Goal: Information Seeking & Learning: Learn about a topic

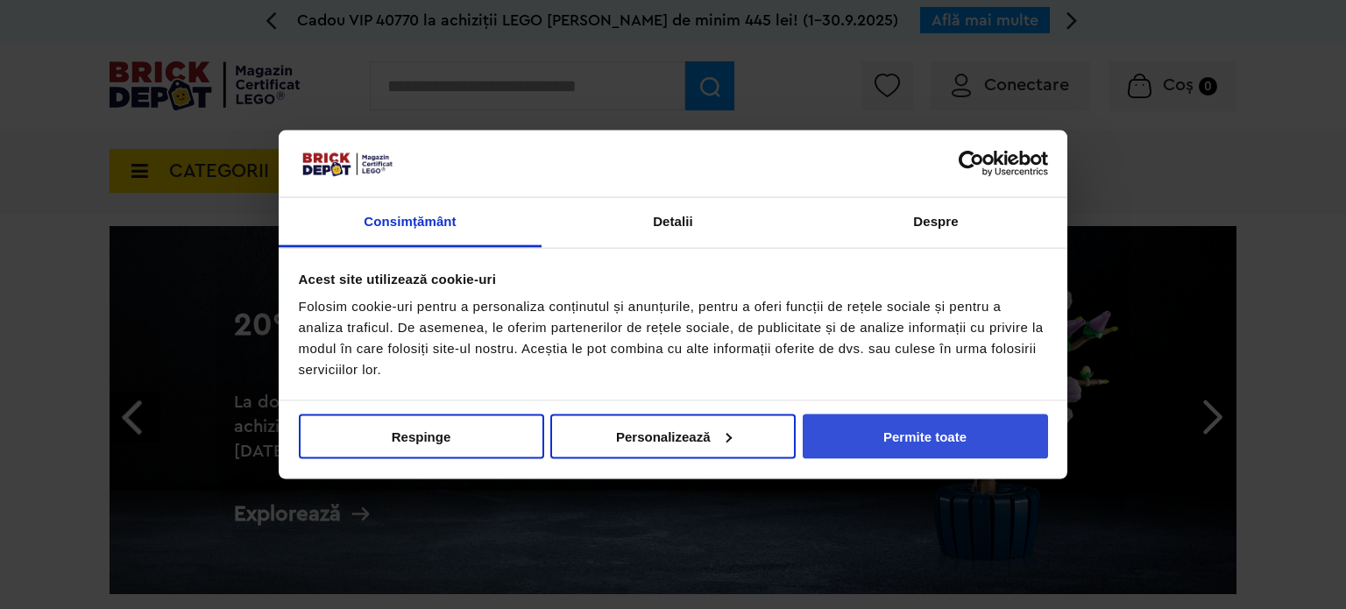
click at [912, 438] on button "Permite toate" at bounding box center [925, 436] width 245 height 45
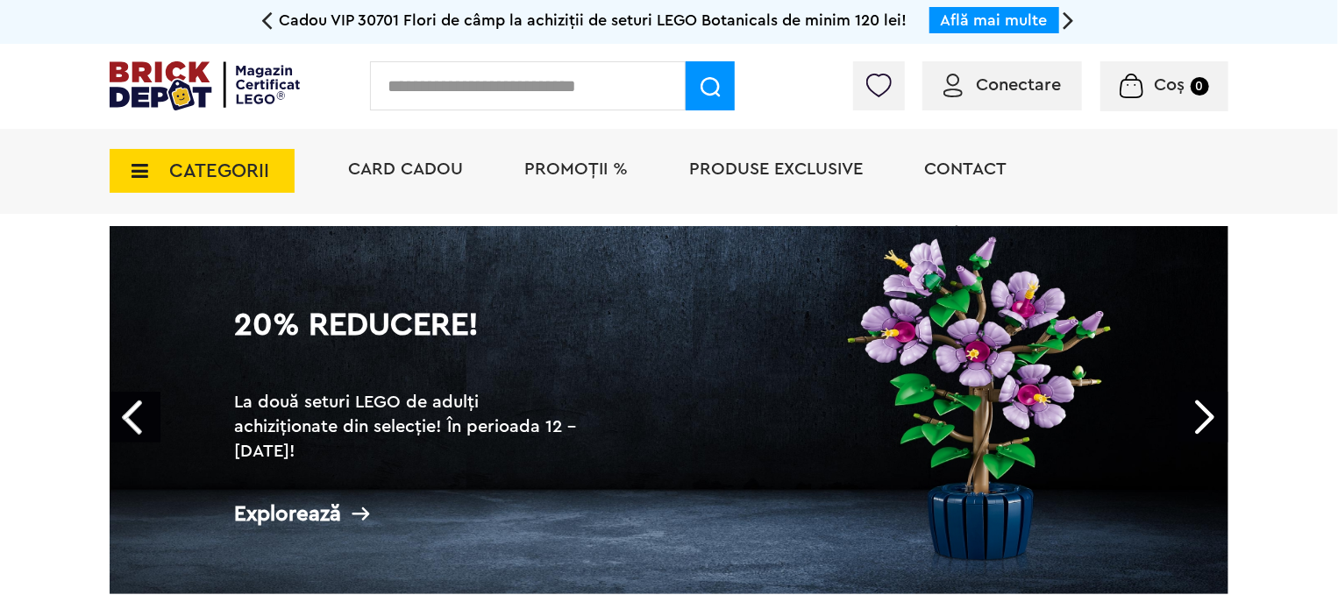
click at [163, 161] on span "CATEGORII" at bounding box center [202, 171] width 185 height 44
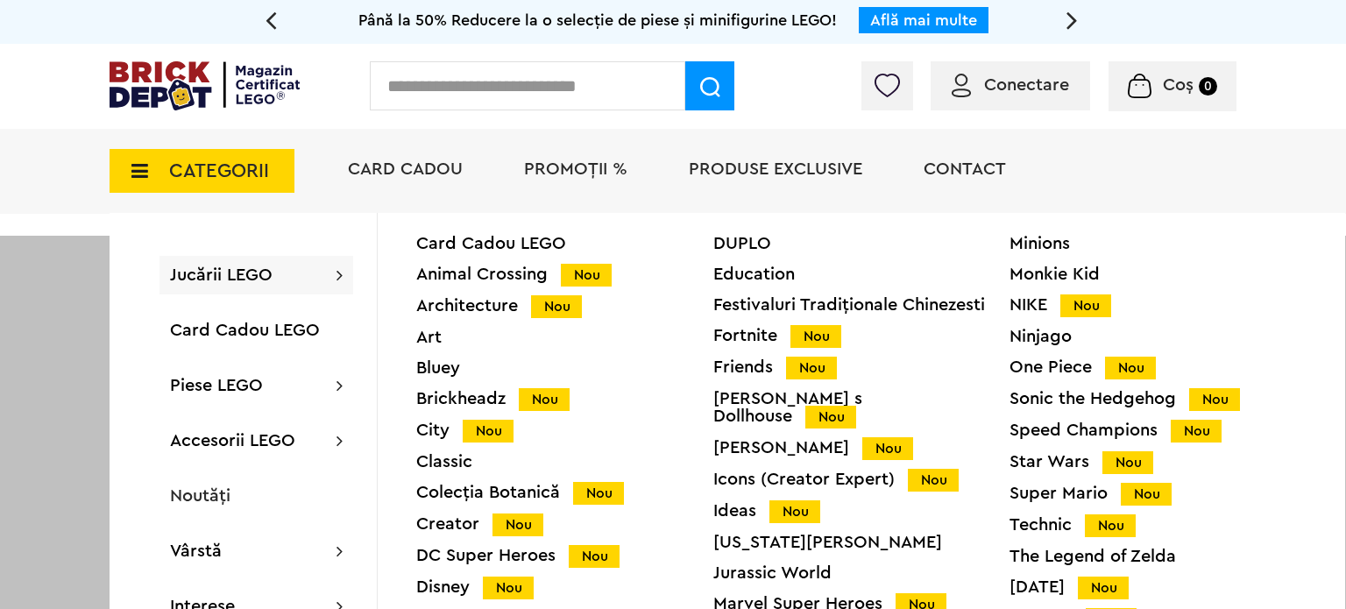
click at [1061, 465] on div "Star Wars Nou" at bounding box center [1158, 462] width 297 height 18
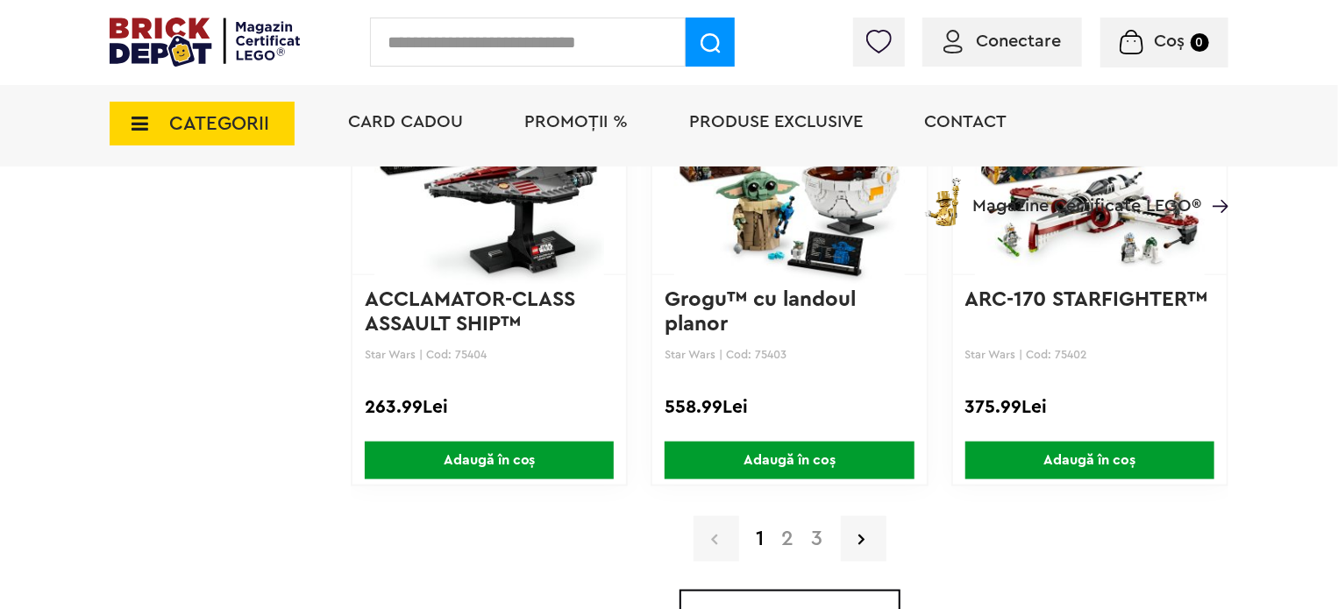
scroll to position [4169, 0]
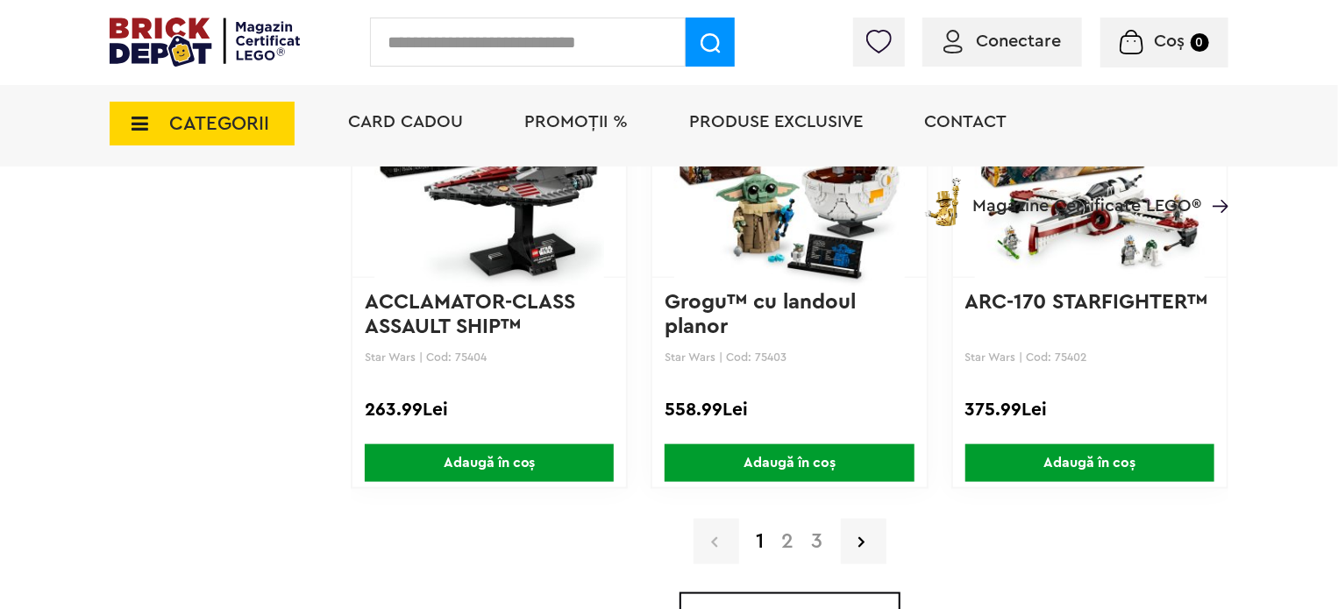
click at [782, 532] on link "2" at bounding box center [788, 541] width 30 height 21
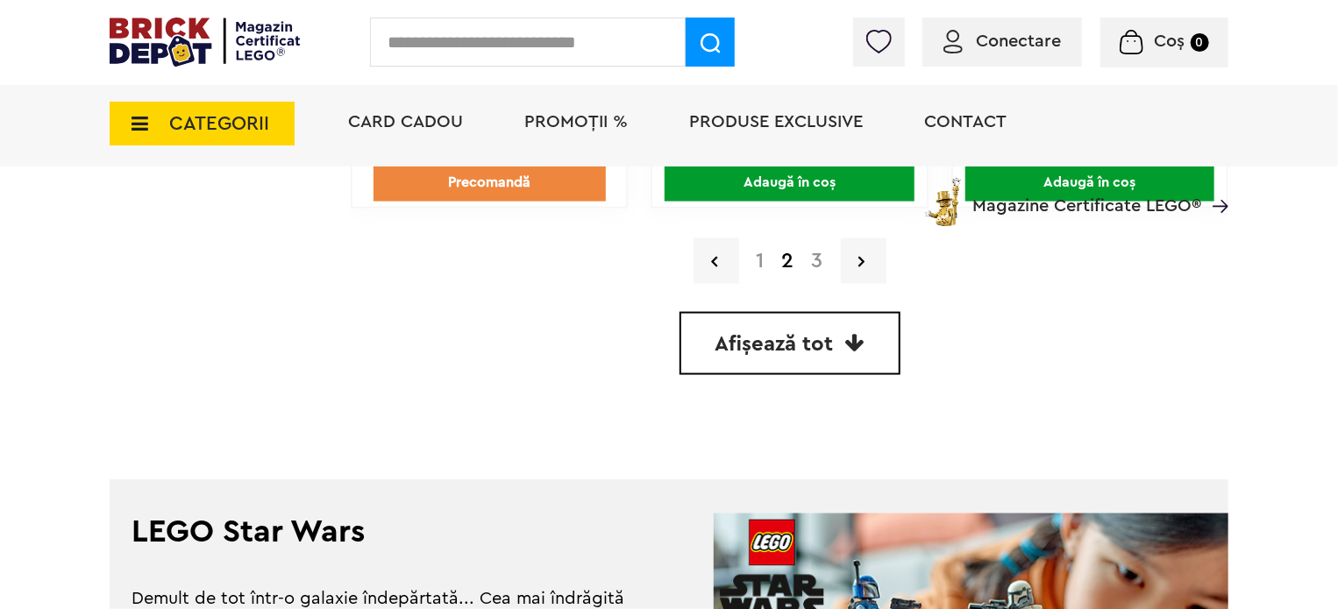
scroll to position [4455, 0]
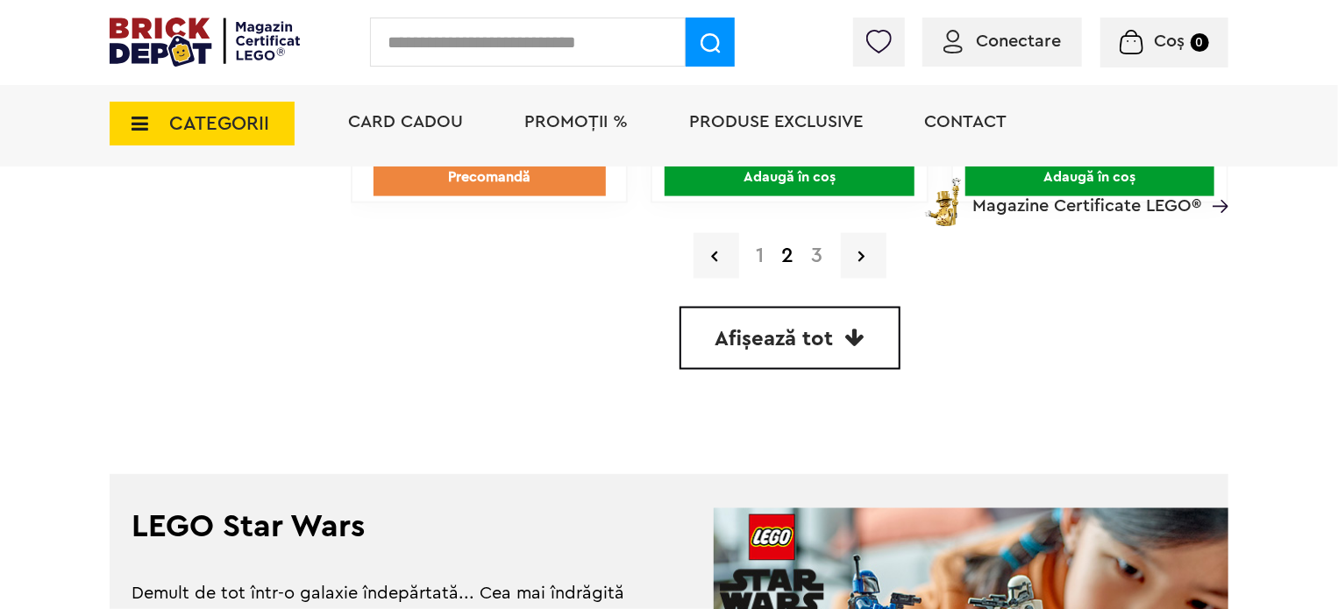
click at [814, 245] on link "3" at bounding box center [817, 255] width 29 height 21
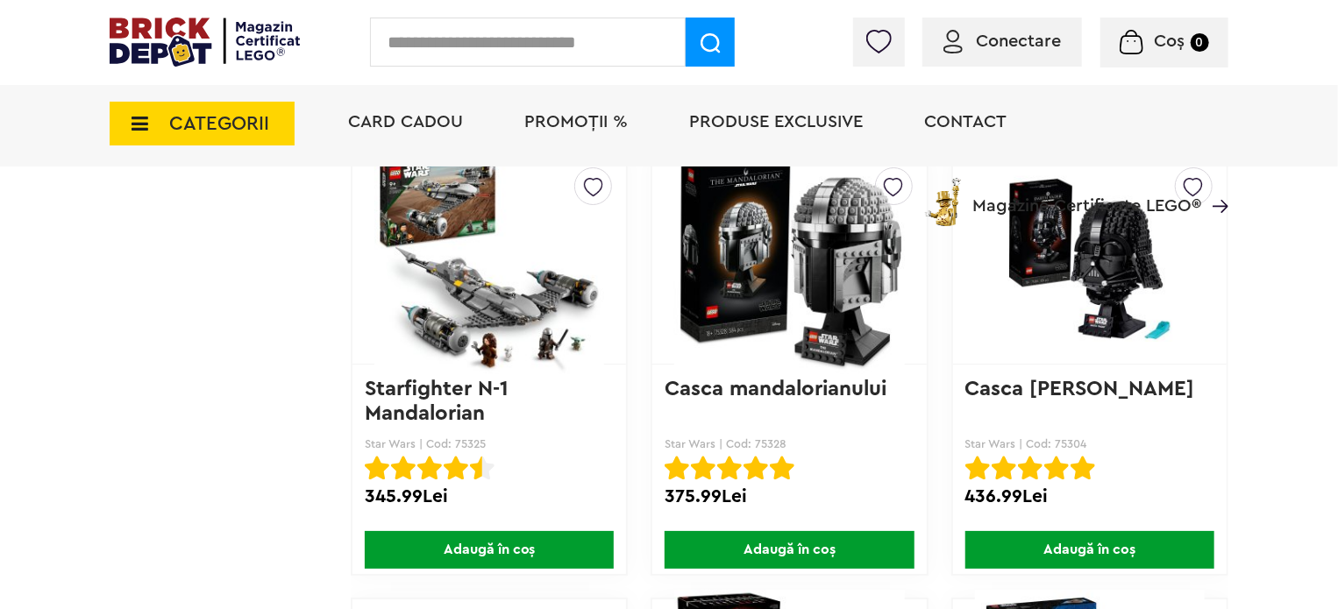
scroll to position [3184, 0]
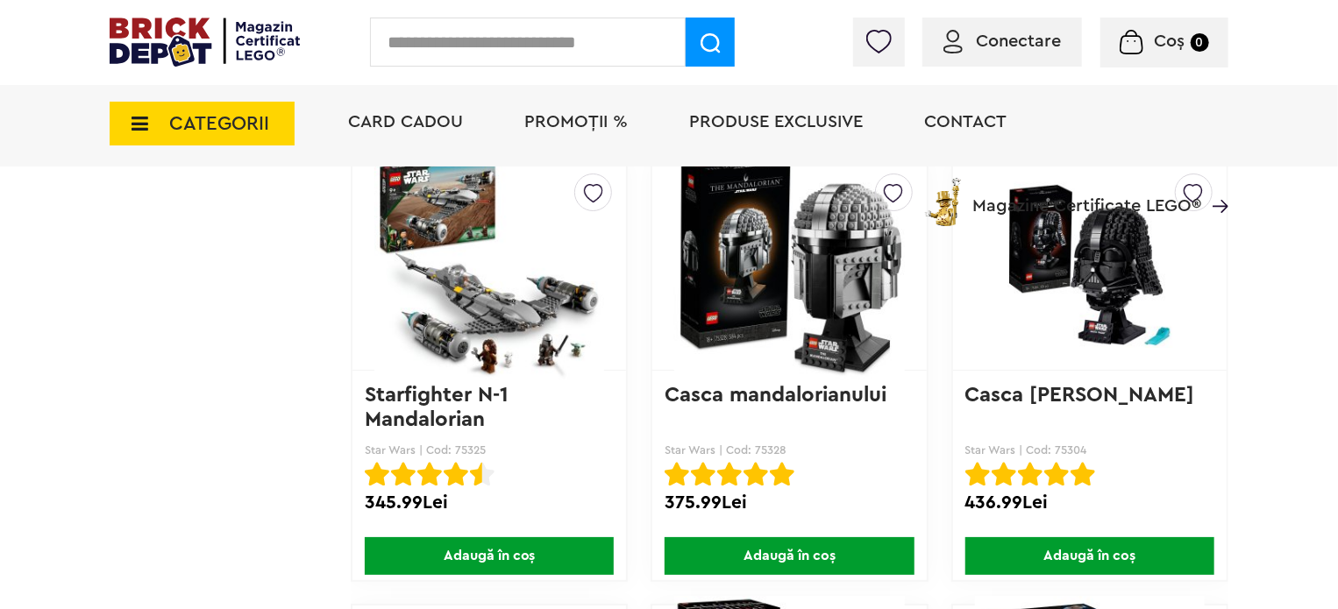
click at [822, 309] on img at bounding box center [789, 264] width 230 height 245
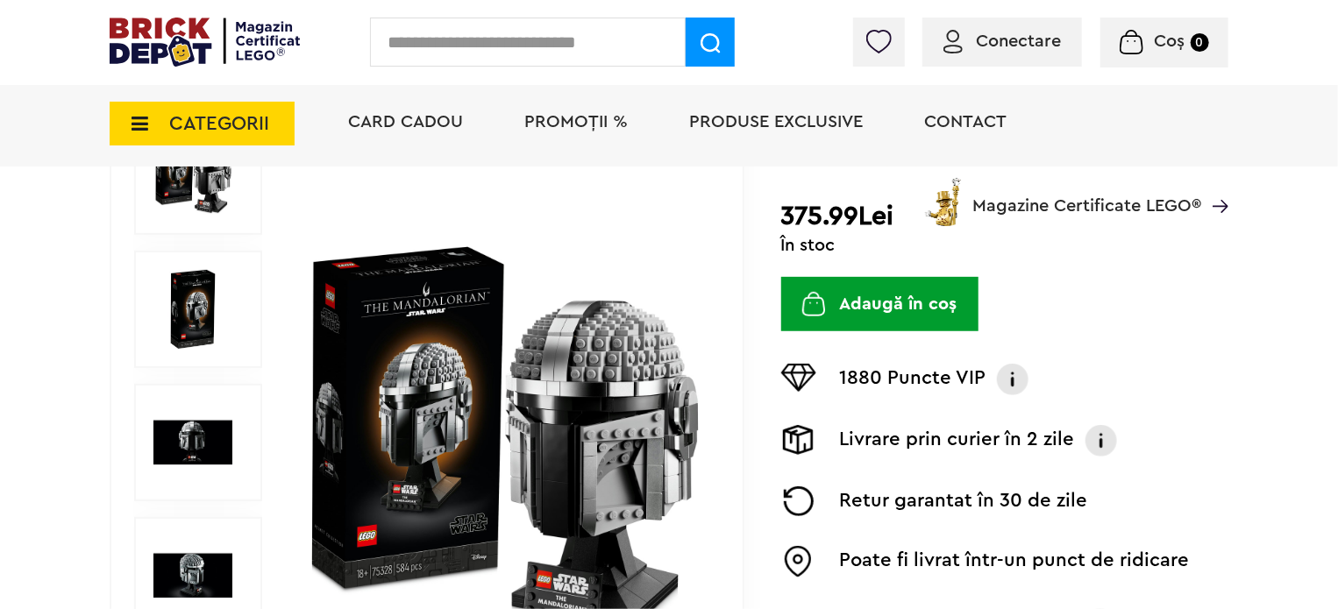
click at [201, 309] on img at bounding box center [192, 309] width 79 height 79
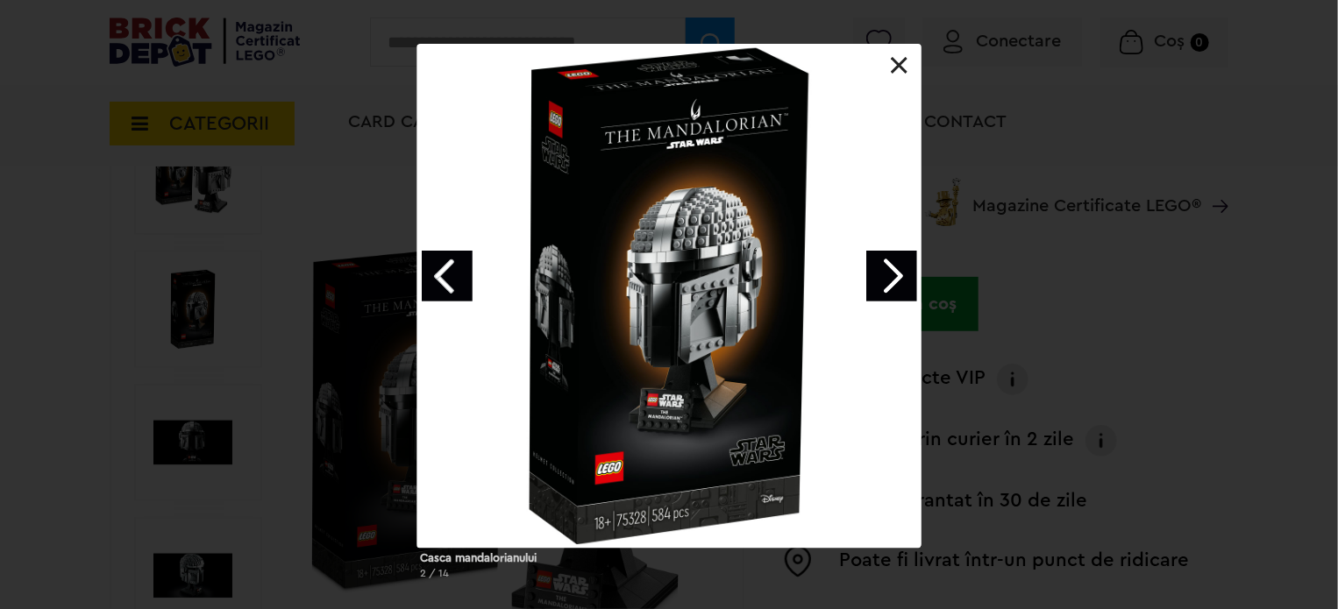
click at [898, 282] on link "Next image" at bounding box center [891, 276] width 51 height 51
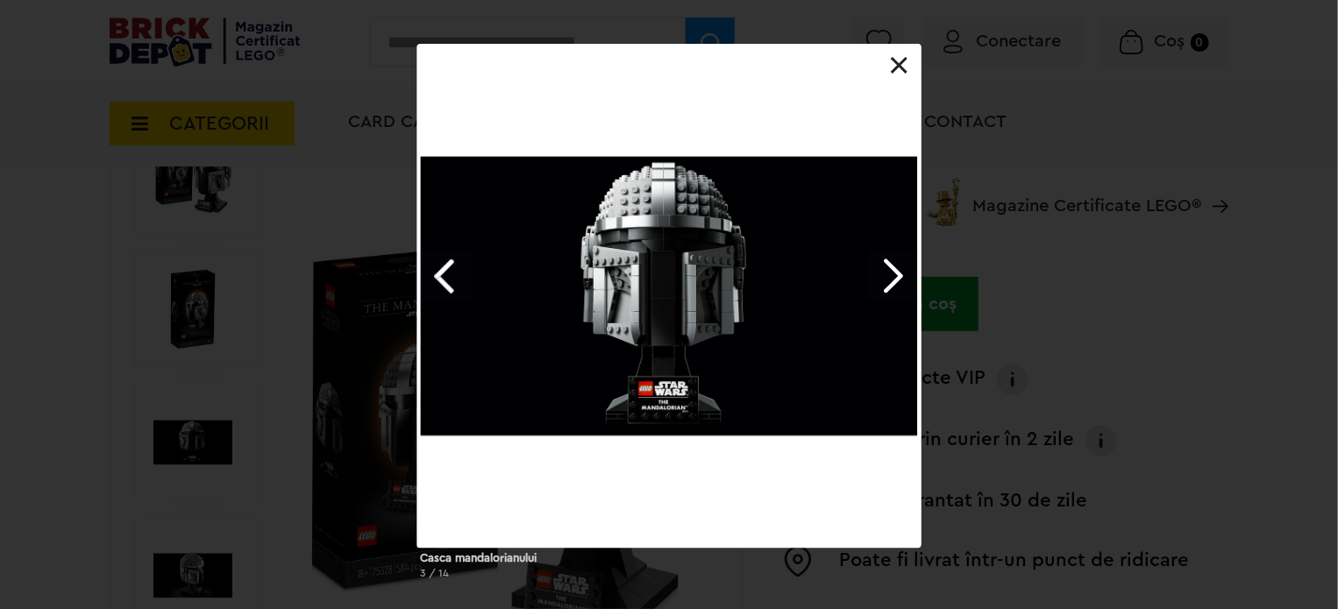
click at [898, 282] on link "Next image" at bounding box center [891, 276] width 51 height 51
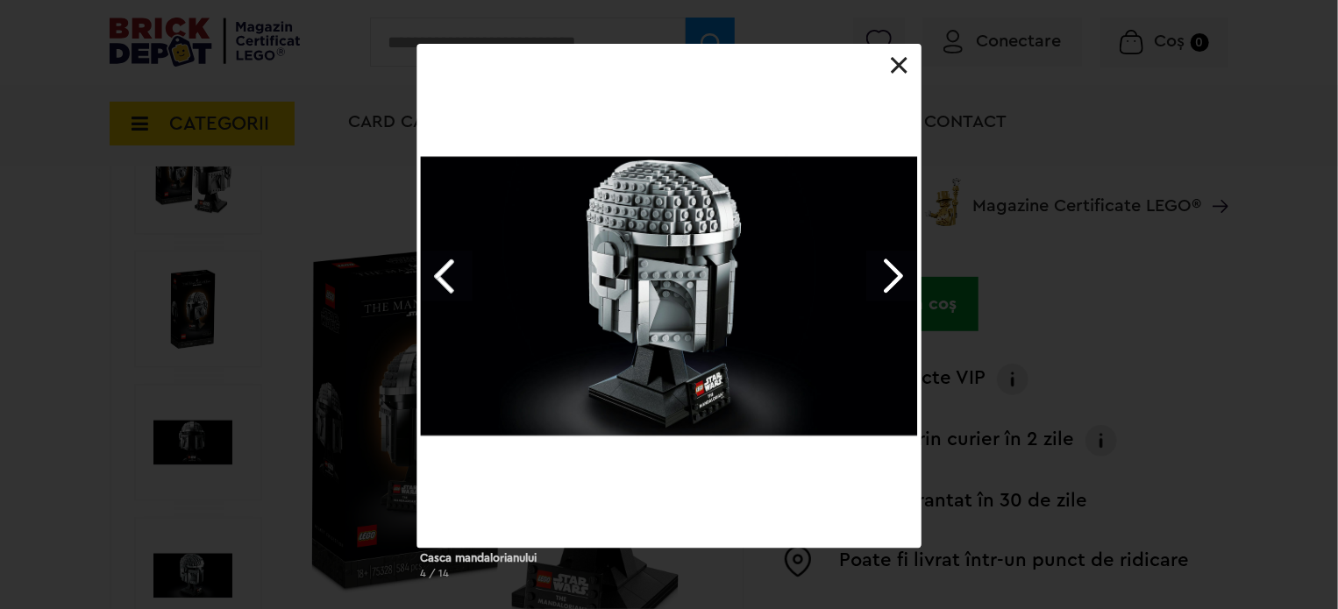
click at [898, 282] on link "Next image" at bounding box center [891, 276] width 51 height 51
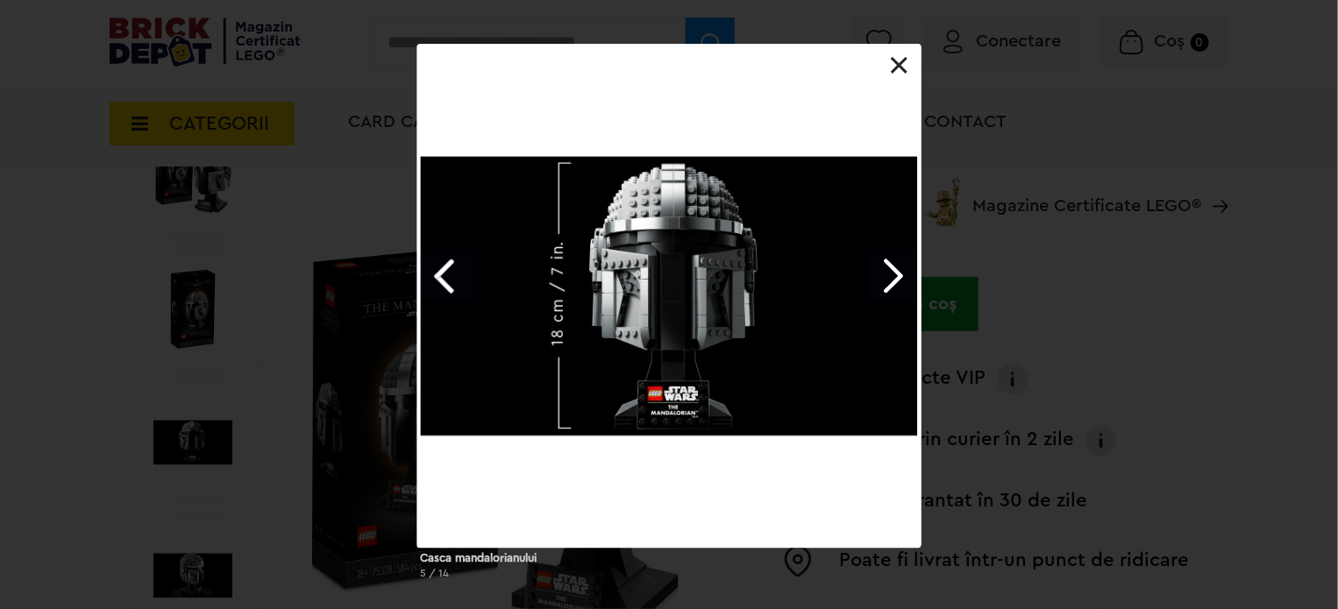
click at [901, 69] on link at bounding box center [900, 66] width 18 height 18
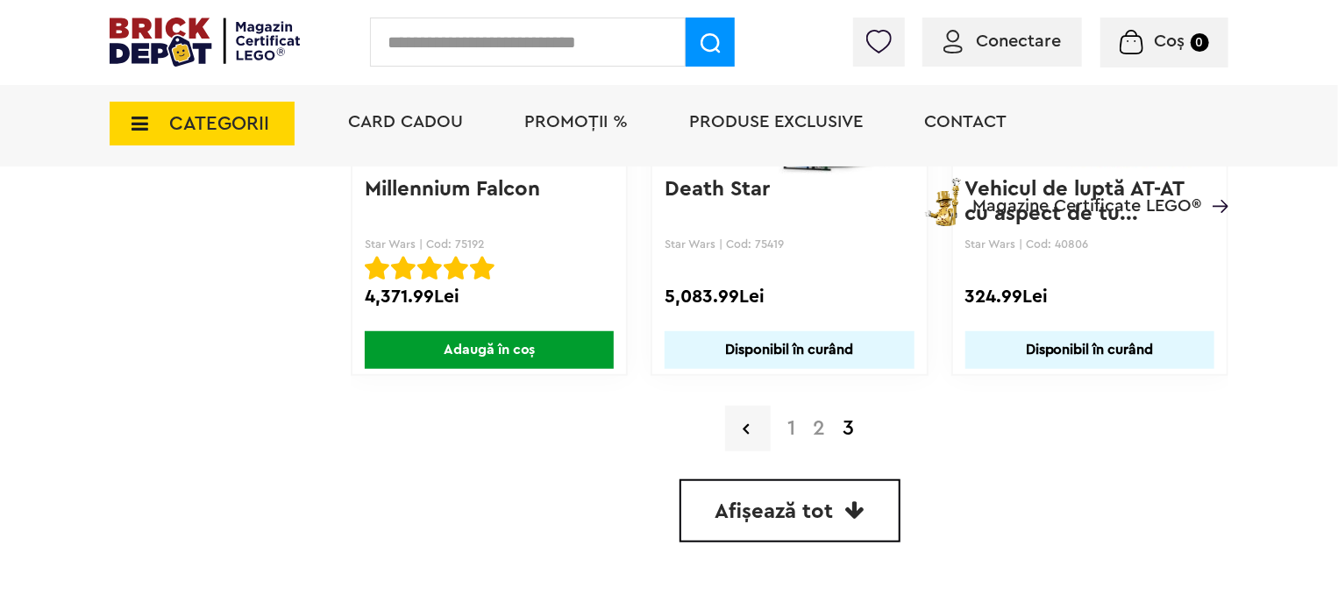
scroll to position [3835, 0]
click at [814, 423] on link "2" at bounding box center [820, 429] width 30 height 21
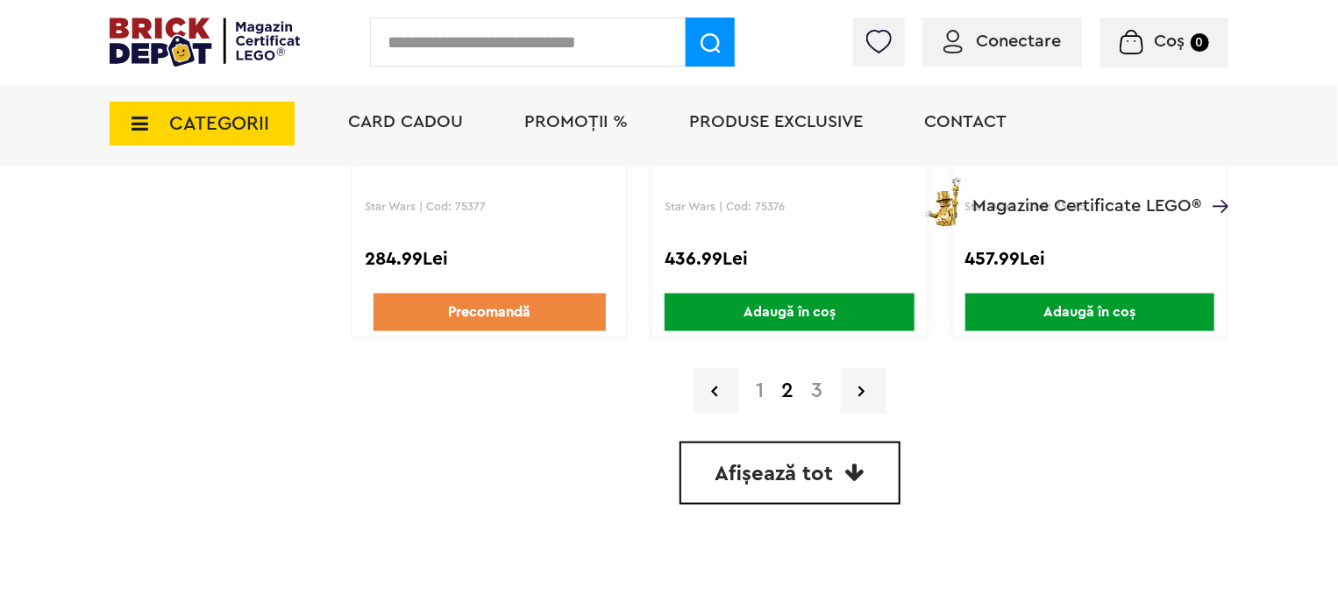
scroll to position [4306, 0]
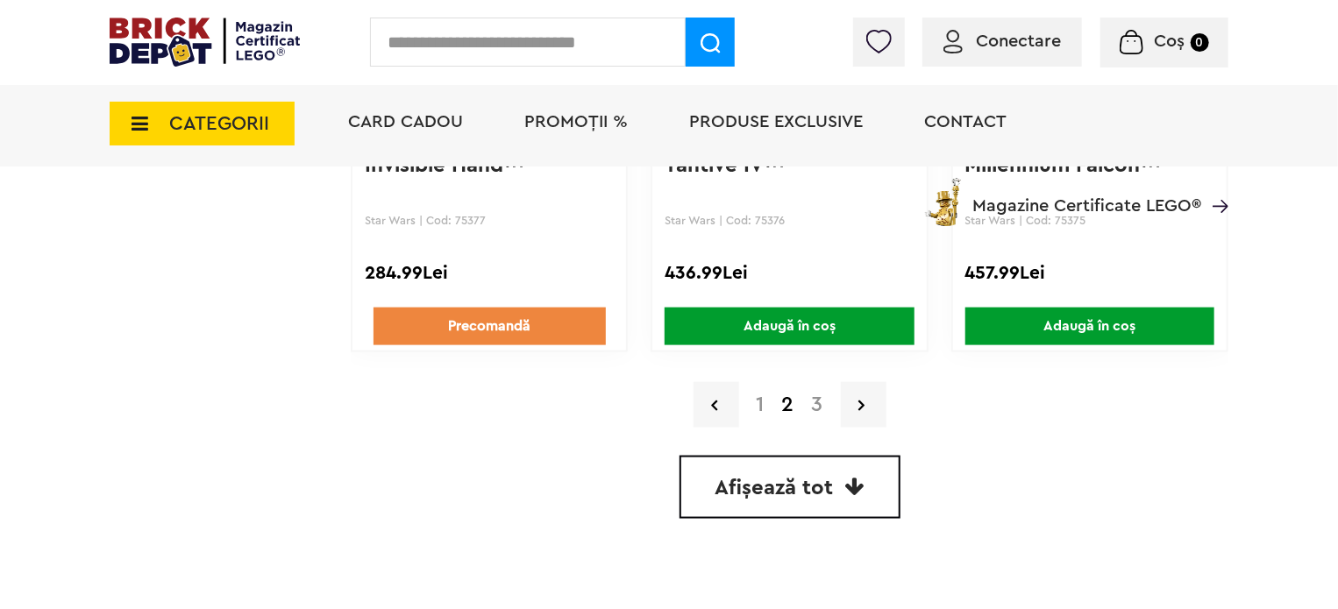
click at [755, 396] on link "1" at bounding box center [760, 404] width 25 height 21
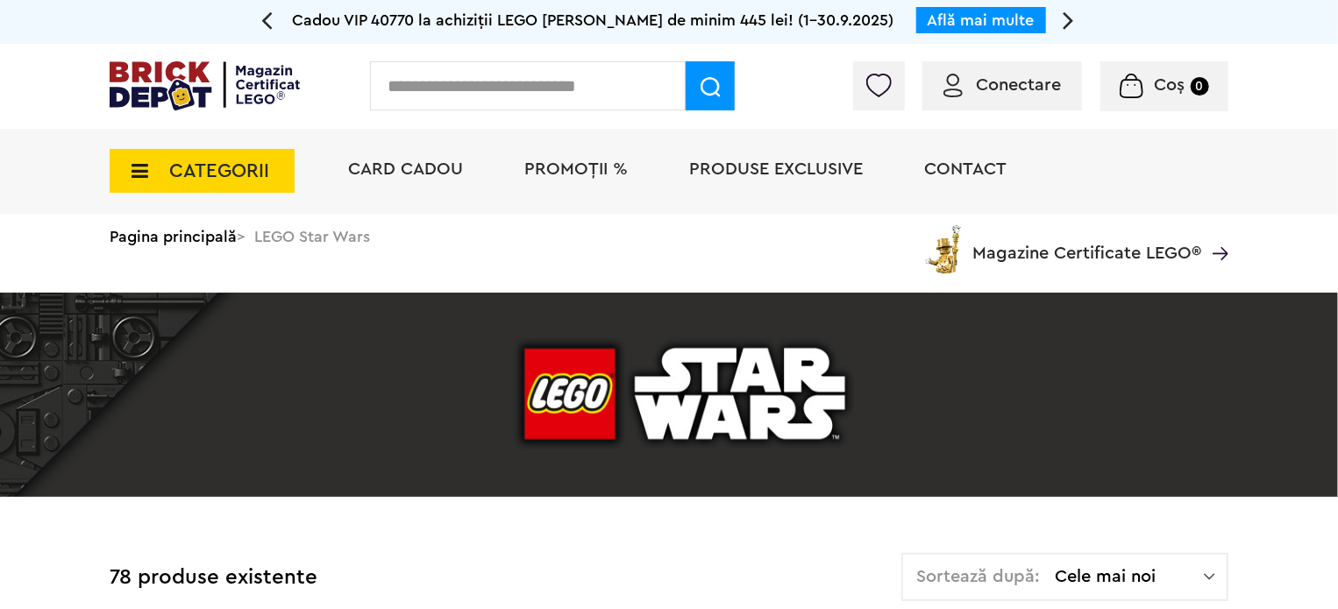
click at [512, 100] on input "text" at bounding box center [528, 85] width 316 height 49
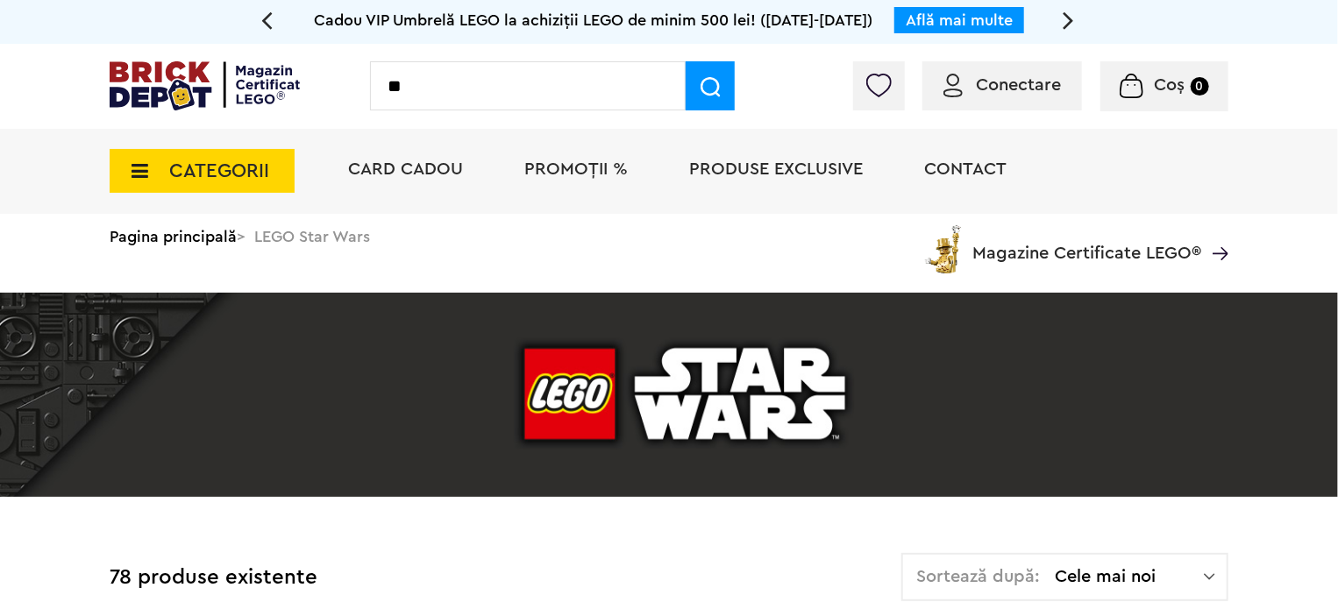
type input "**"
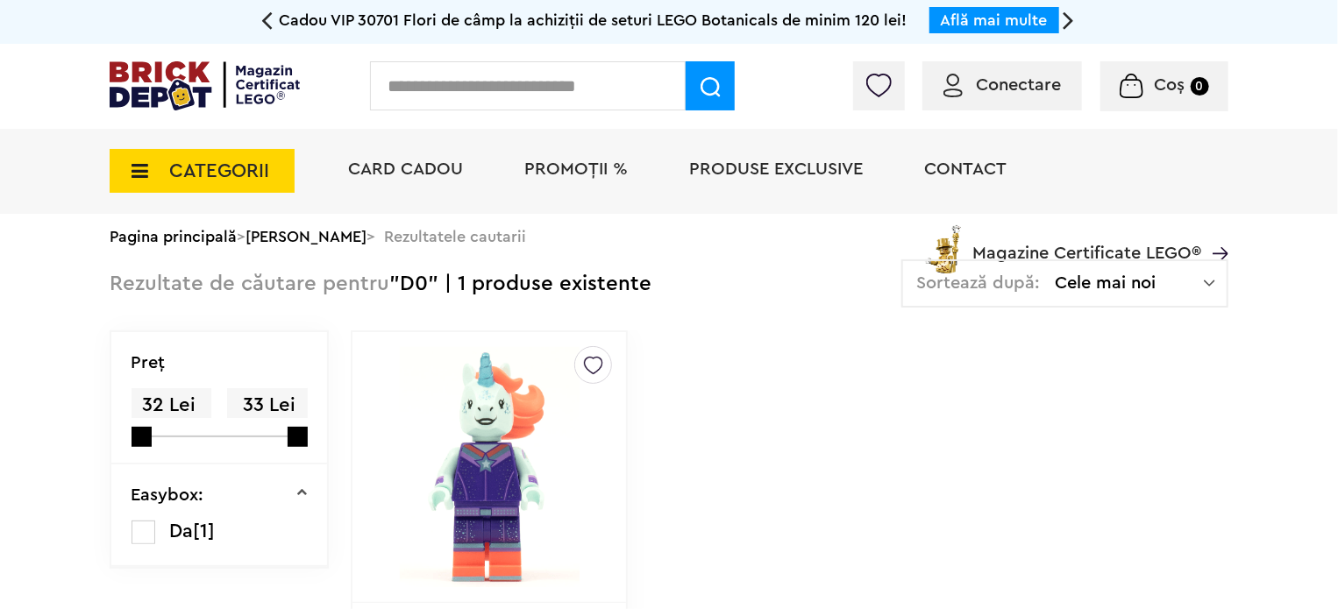
click at [179, 167] on span "CATEGORII" at bounding box center [219, 170] width 100 height 19
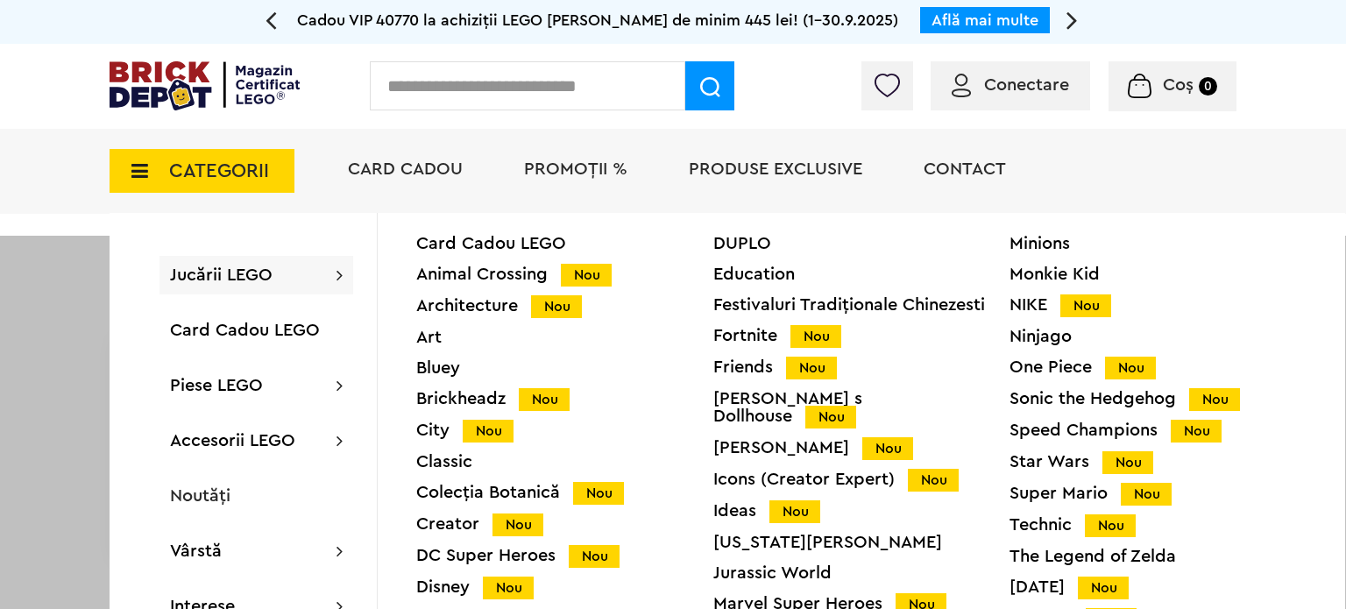
click at [442, 588] on div "Disney Nou" at bounding box center [564, 588] width 297 height 18
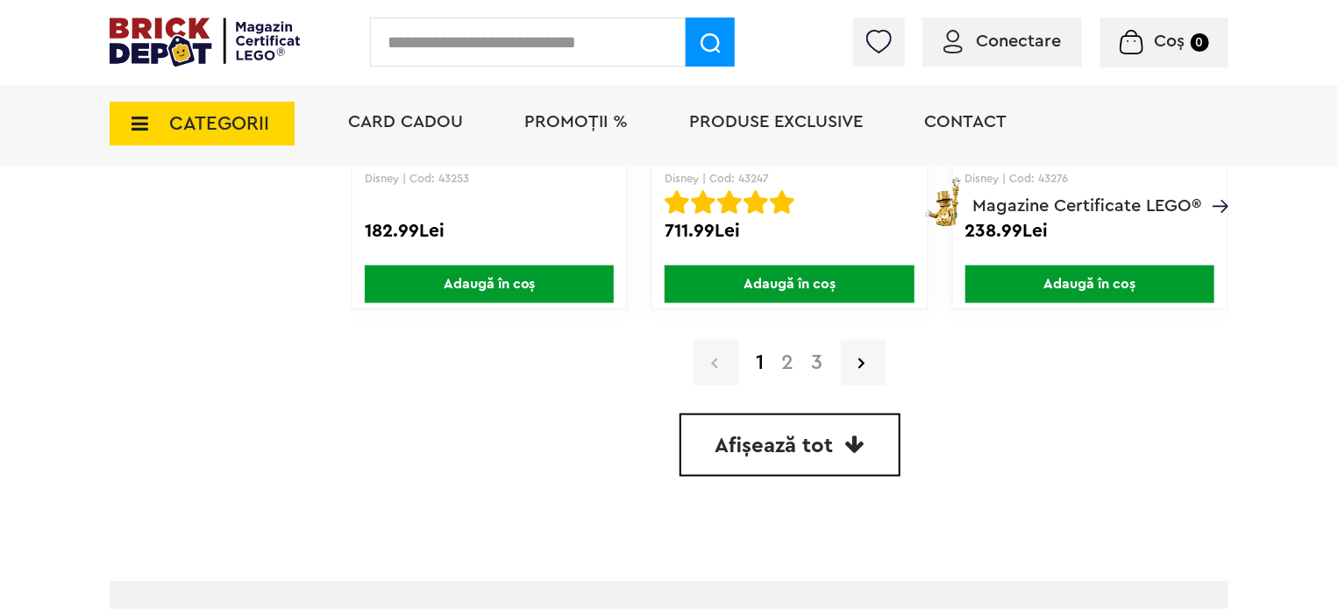
scroll to position [4349, 0]
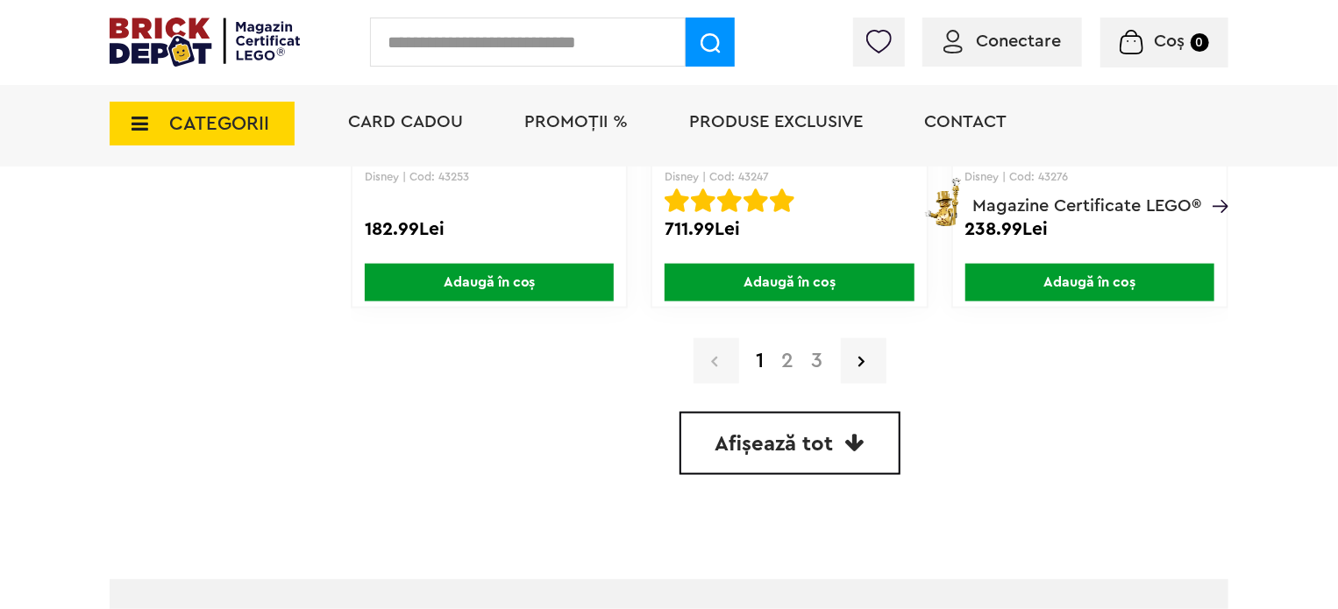
click at [781, 352] on link "2" at bounding box center [788, 361] width 30 height 21
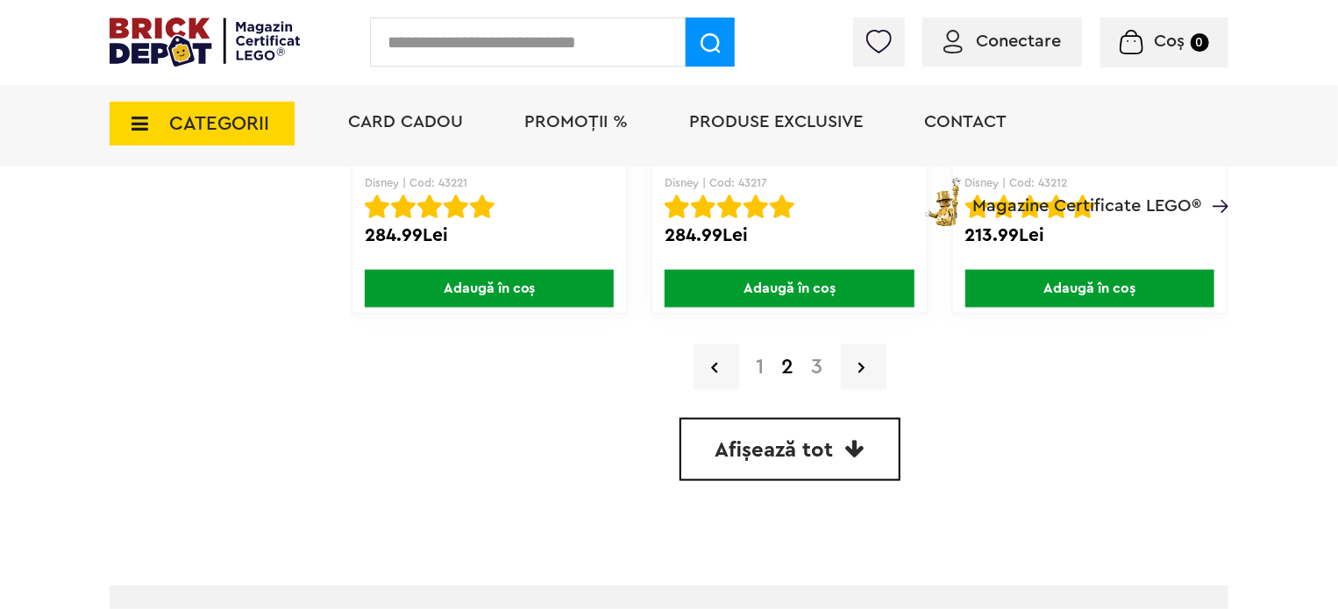
scroll to position [4344, 0]
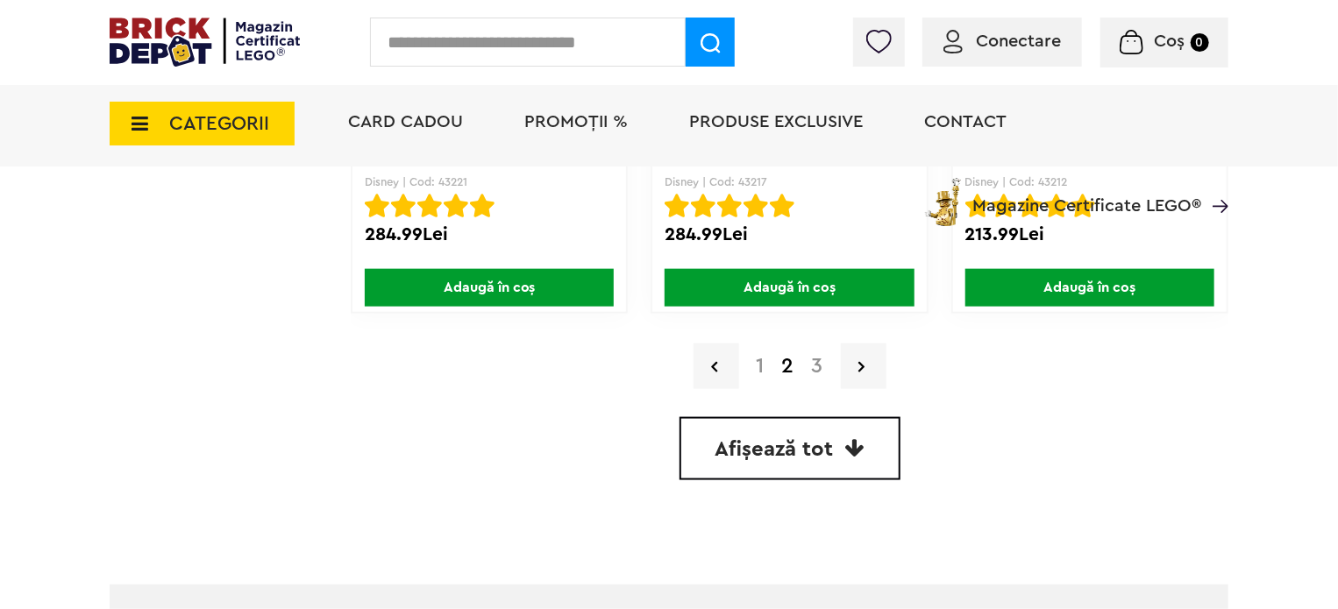
click at [813, 360] on link "3" at bounding box center [817, 366] width 29 height 21
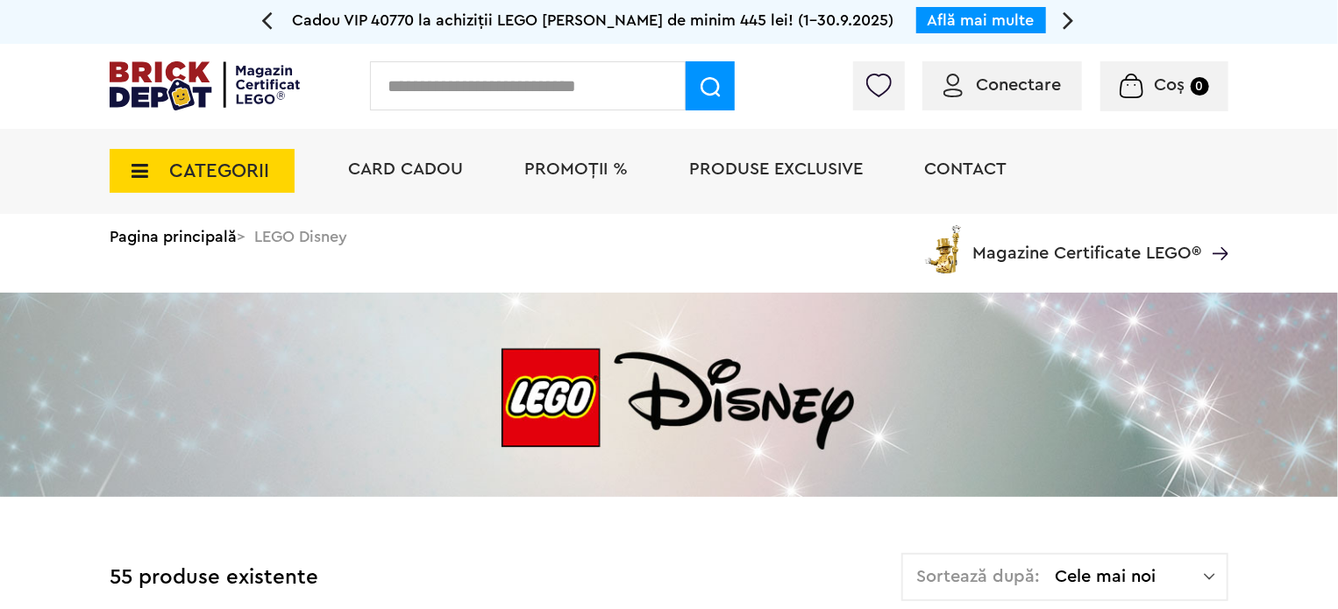
click at [161, 94] on img at bounding box center [205, 85] width 190 height 49
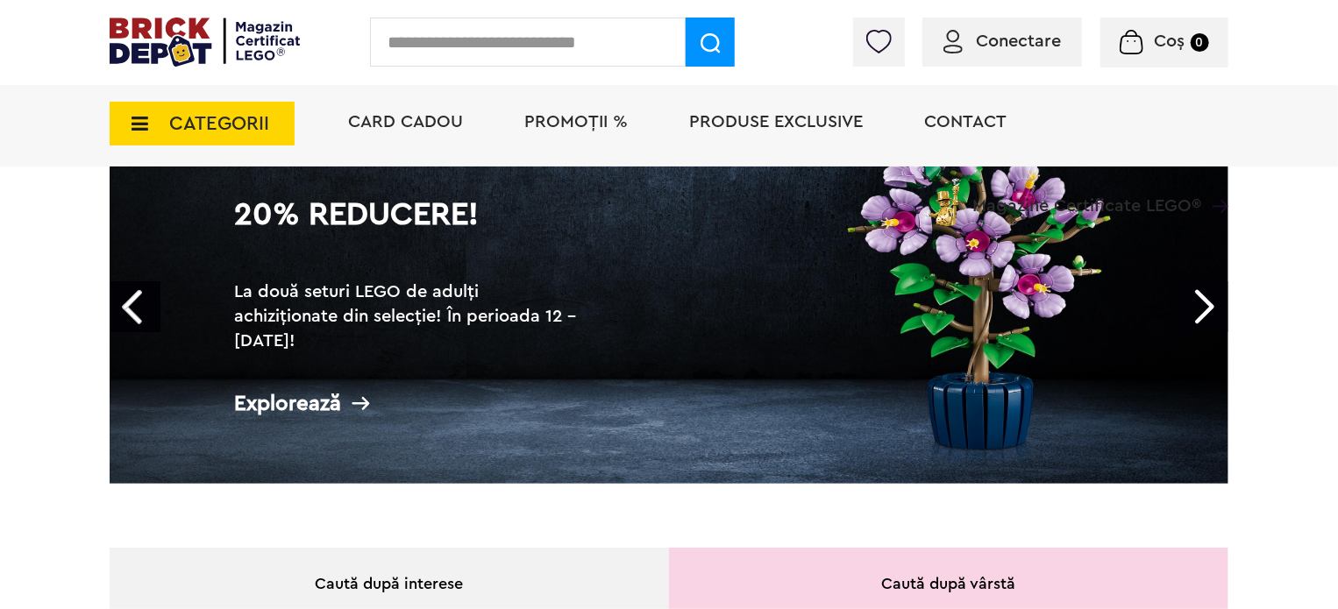
scroll to position [151, 0]
click at [1202, 311] on link "Next" at bounding box center [1202, 306] width 51 height 51
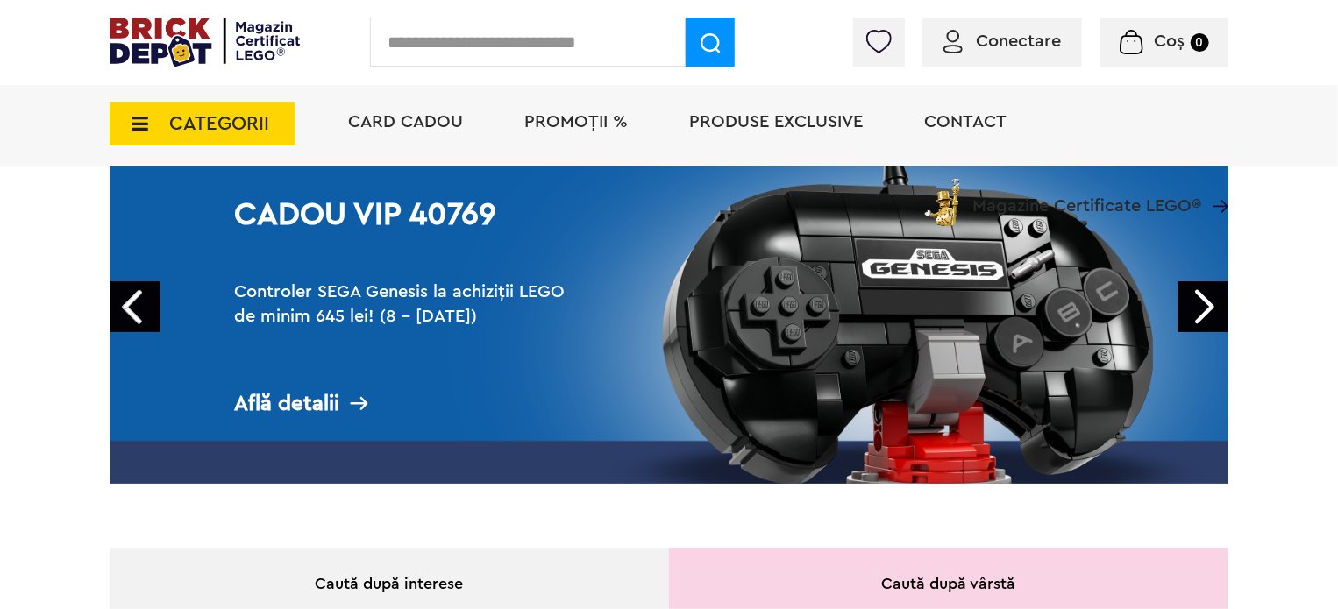
click at [1202, 311] on link "Next" at bounding box center [1202, 306] width 51 height 51
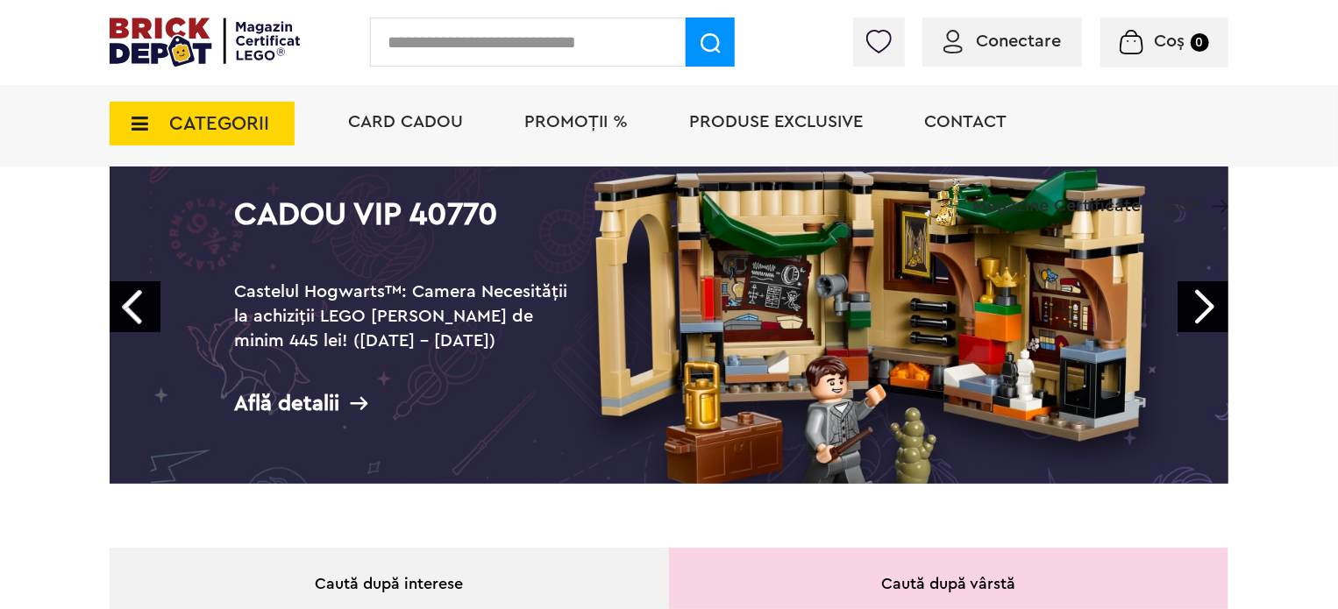
click at [1202, 311] on link "Next" at bounding box center [1202, 306] width 51 height 51
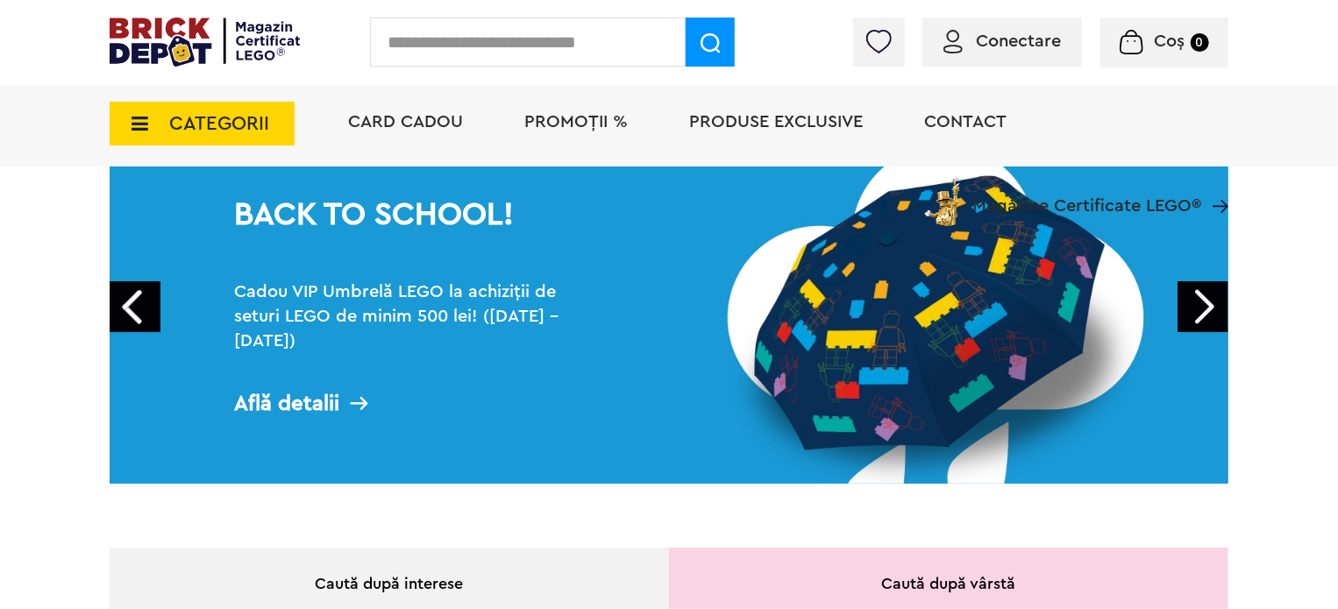
click at [1202, 311] on link "Next" at bounding box center [1202, 306] width 51 height 51
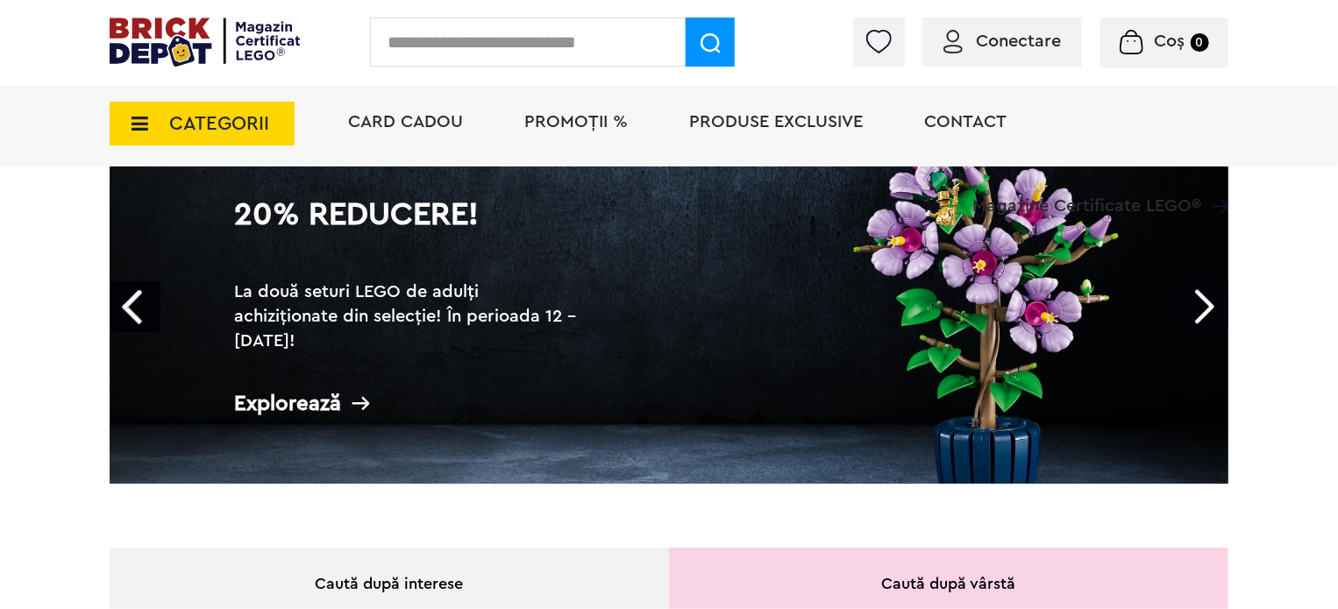
click at [1202, 311] on link "Next" at bounding box center [1202, 306] width 51 height 51
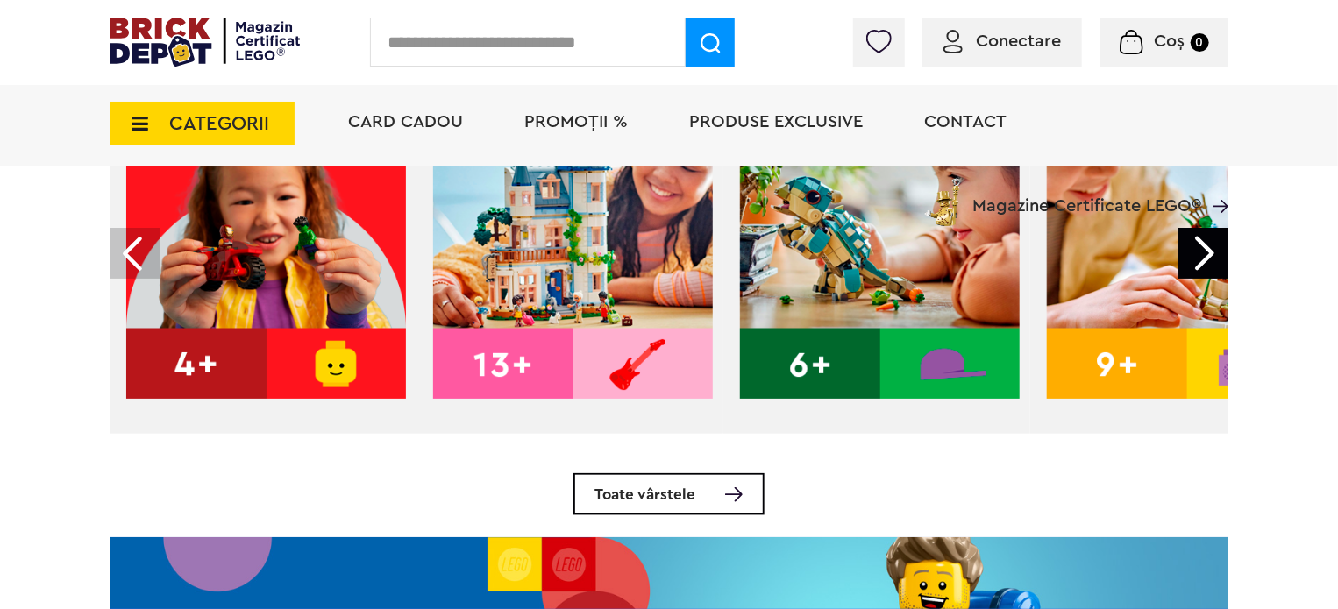
scroll to position [0, 0]
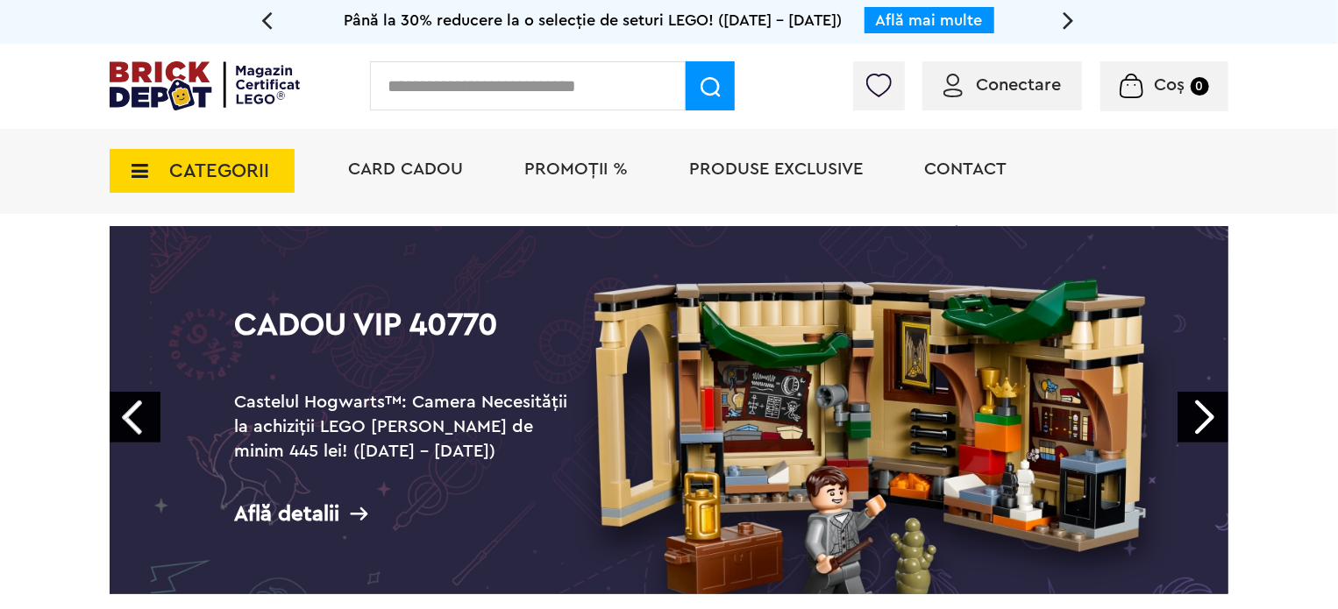
click at [215, 180] on span "CATEGORII" at bounding box center [219, 170] width 100 height 19
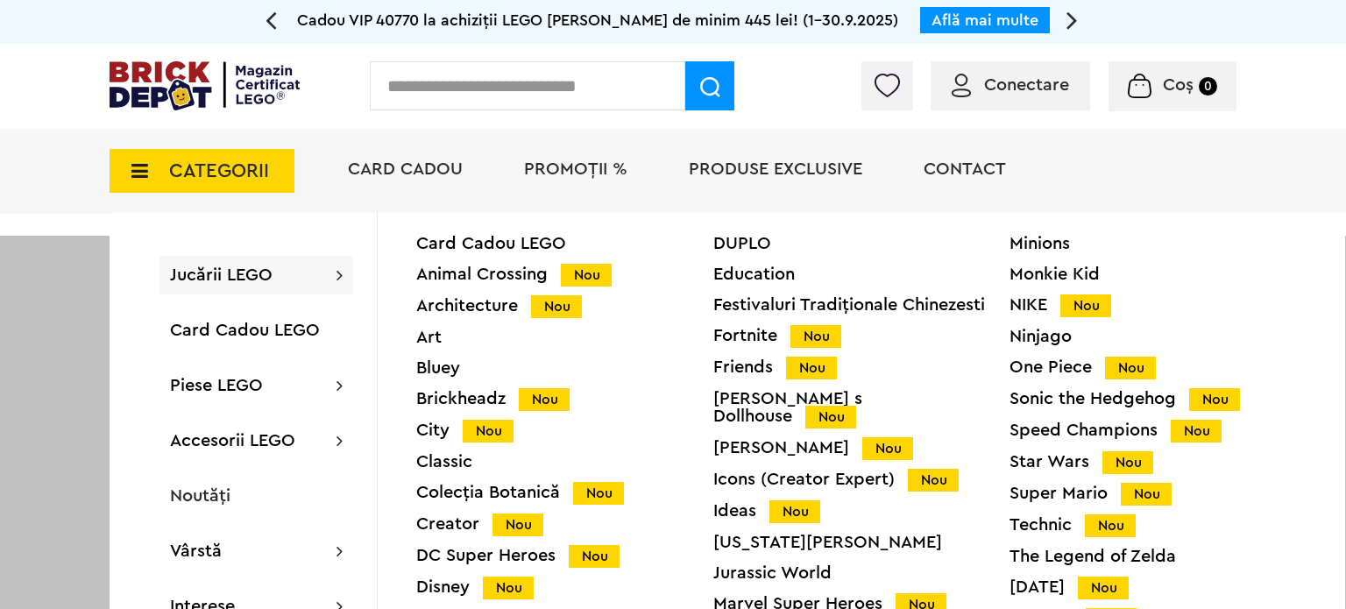
click at [756, 439] on div "Harry Potter Nou" at bounding box center [862, 448] width 297 height 18
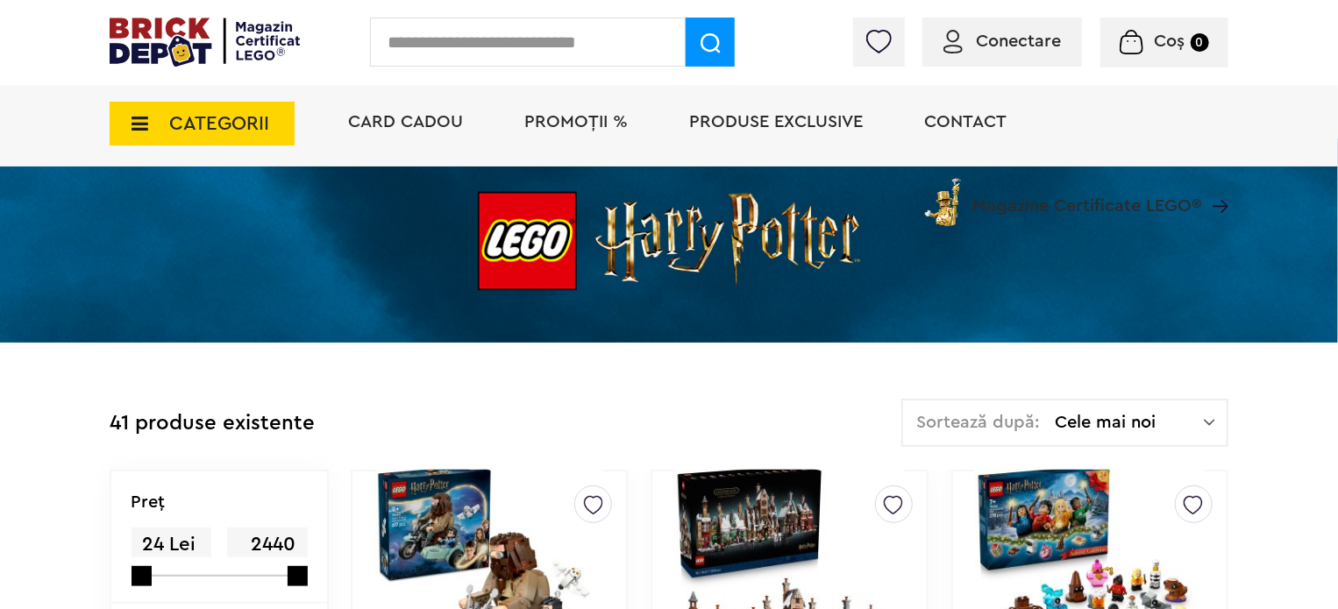
scroll to position [392, 0]
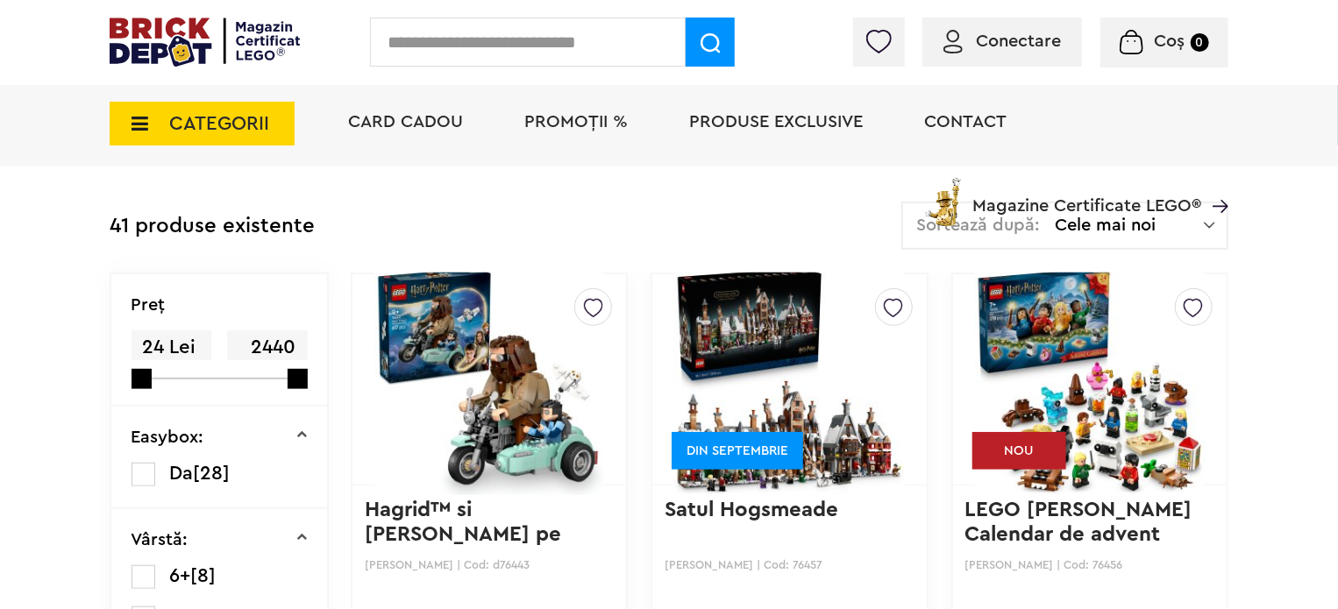
click at [1108, 363] on img at bounding box center [1090, 379] width 230 height 245
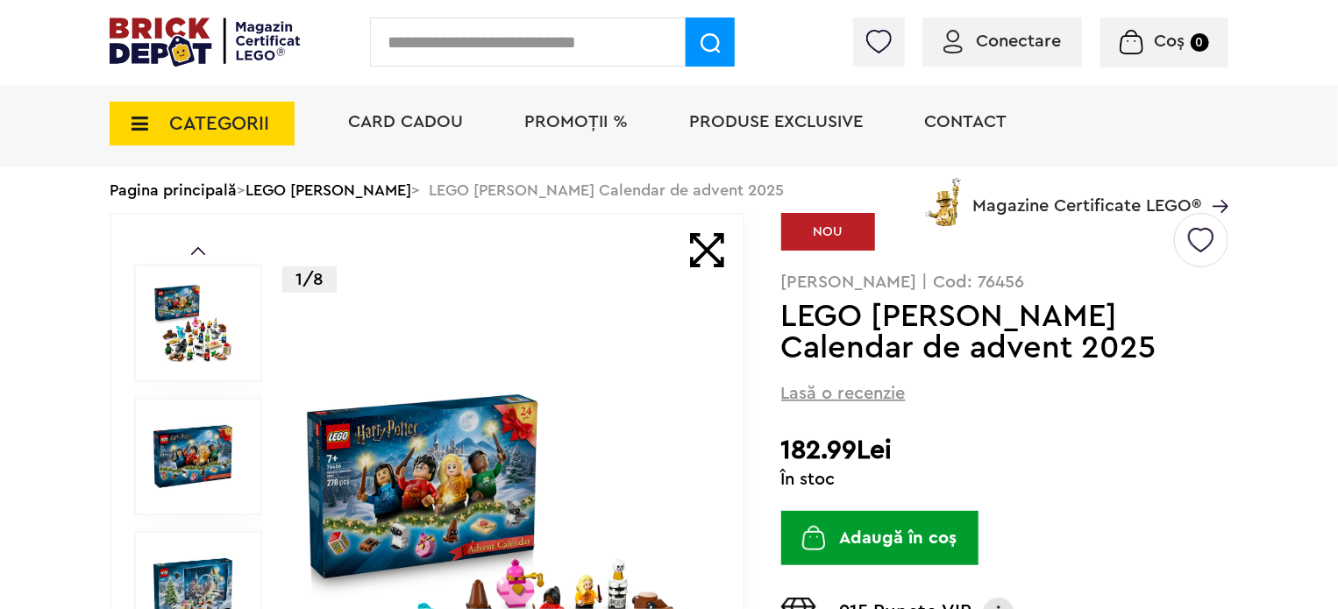
scroll to position [86, 0]
click at [192, 459] on img at bounding box center [192, 457] width 79 height 79
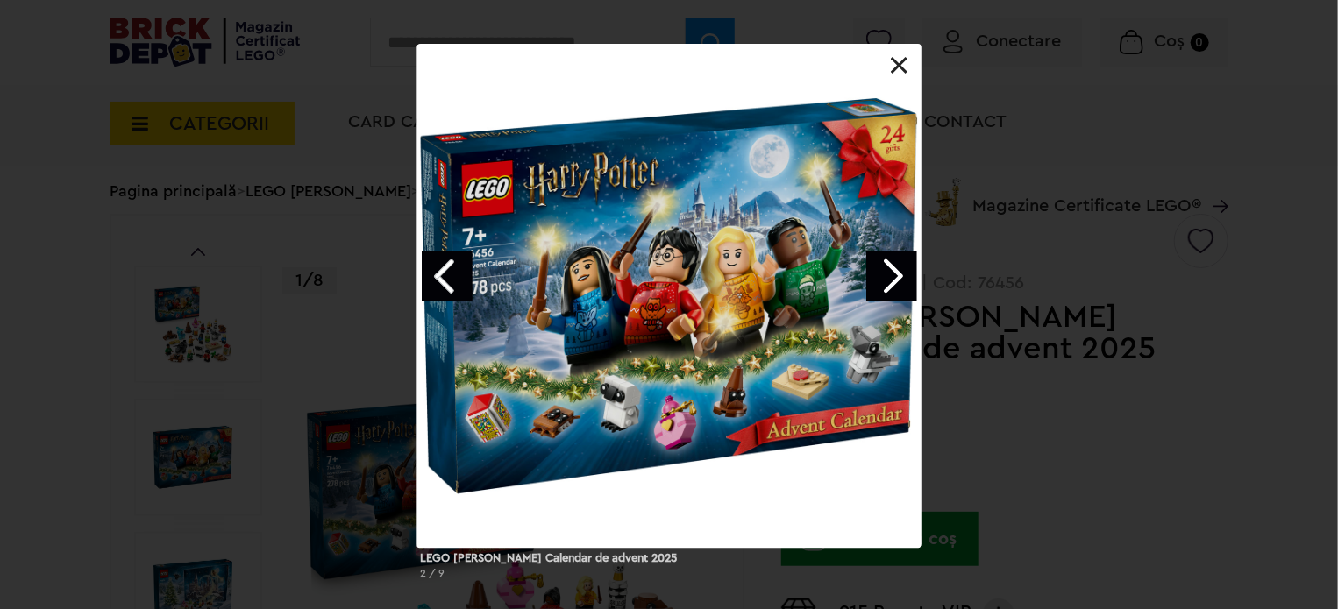
click at [891, 287] on link "Next image" at bounding box center [891, 276] width 51 height 51
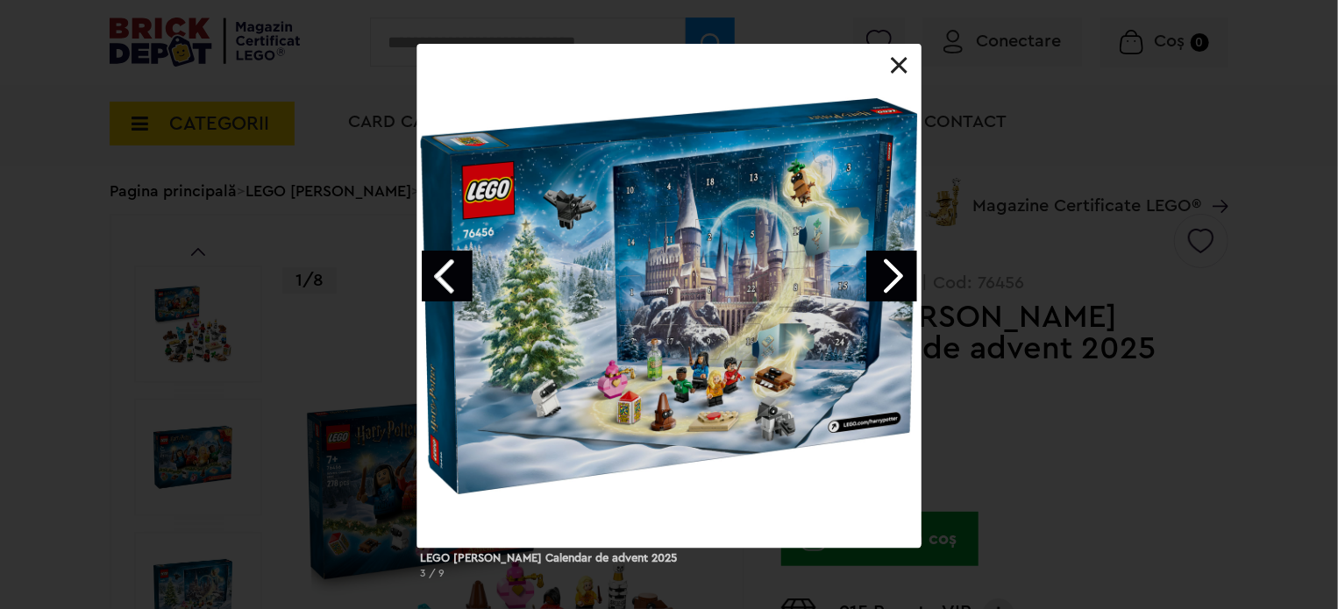
click at [891, 287] on link "Next image" at bounding box center [891, 276] width 51 height 51
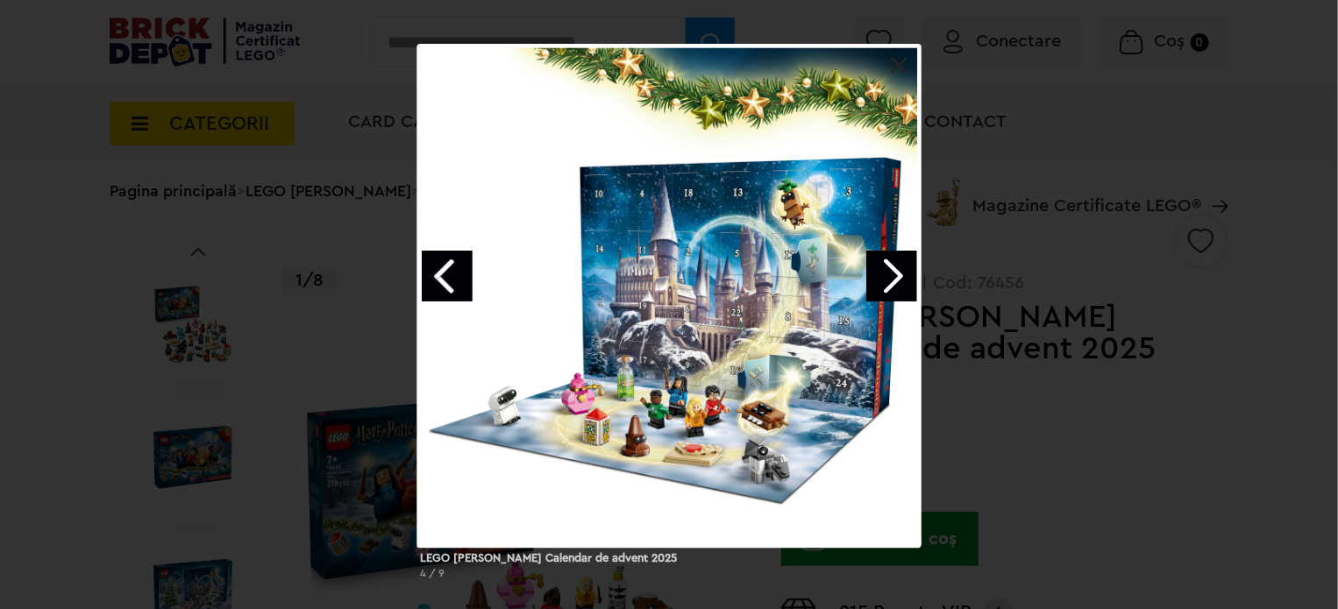
click at [891, 287] on link "Next image" at bounding box center [891, 276] width 51 height 51
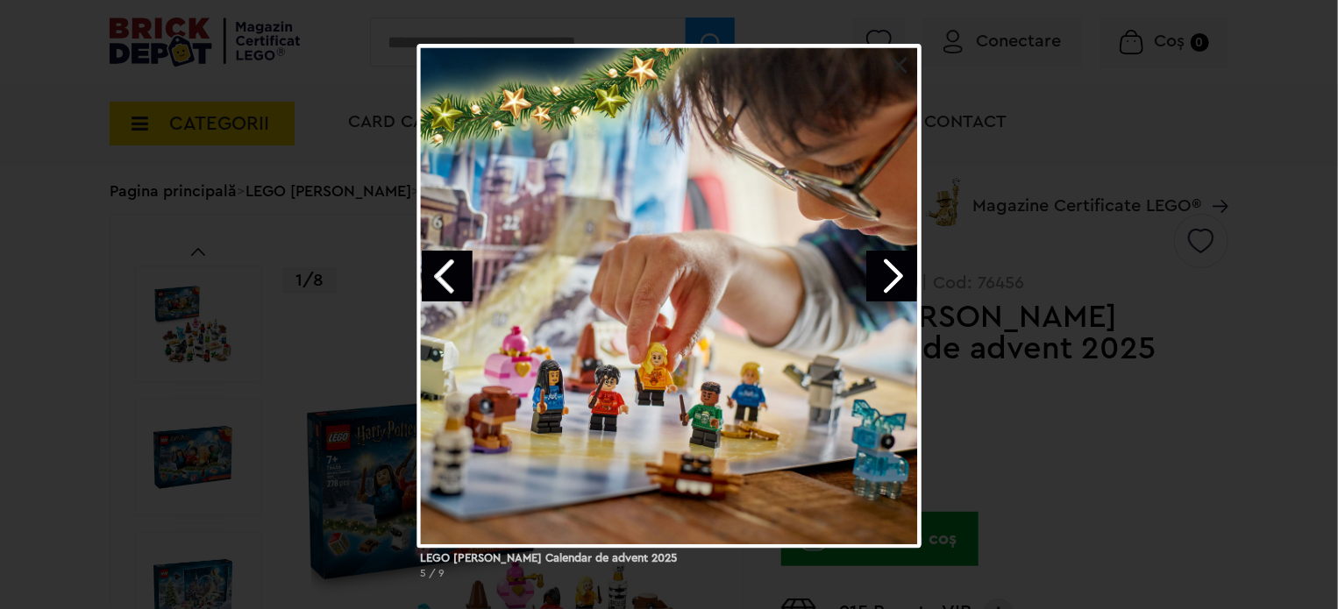
click at [891, 287] on link "Next image" at bounding box center [891, 276] width 51 height 51
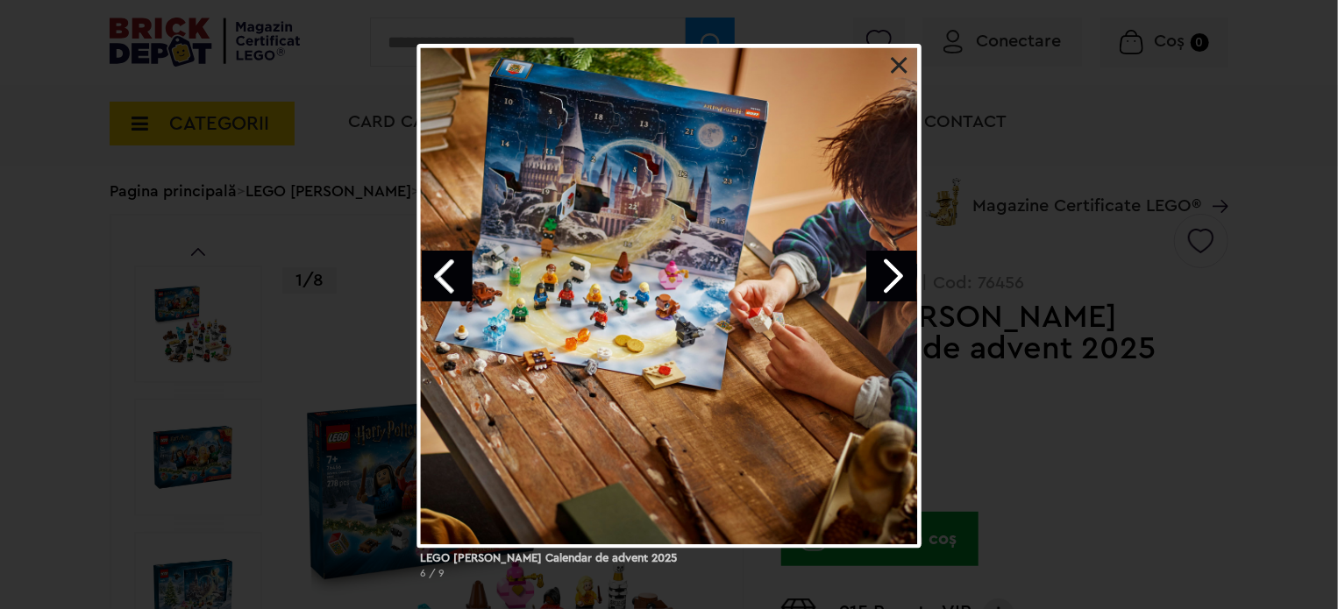
click at [891, 287] on link "Next image" at bounding box center [891, 276] width 51 height 51
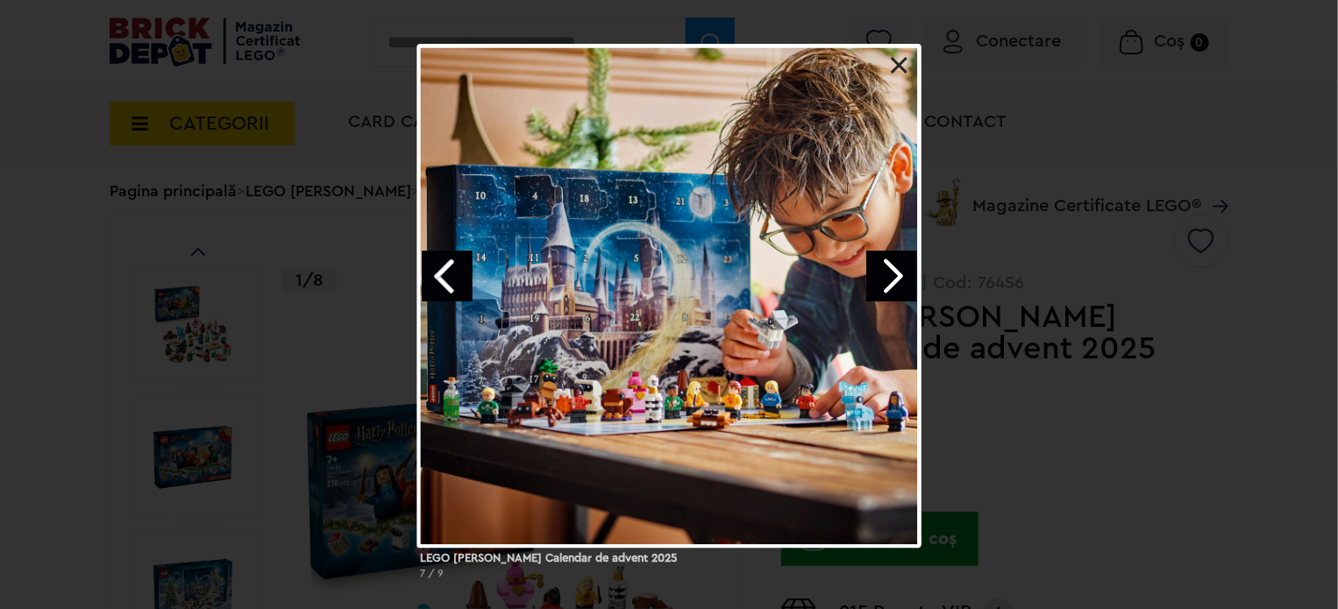
click at [891, 287] on link "Next image" at bounding box center [891, 276] width 51 height 51
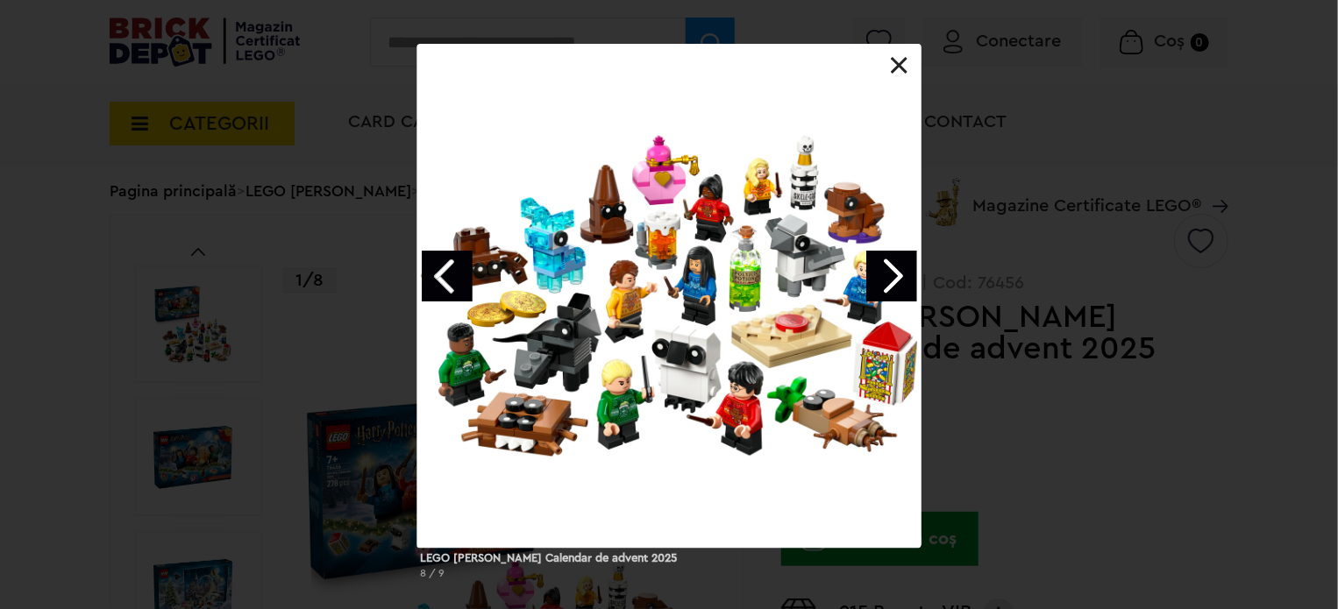
click at [891, 287] on link "Next image" at bounding box center [891, 276] width 51 height 51
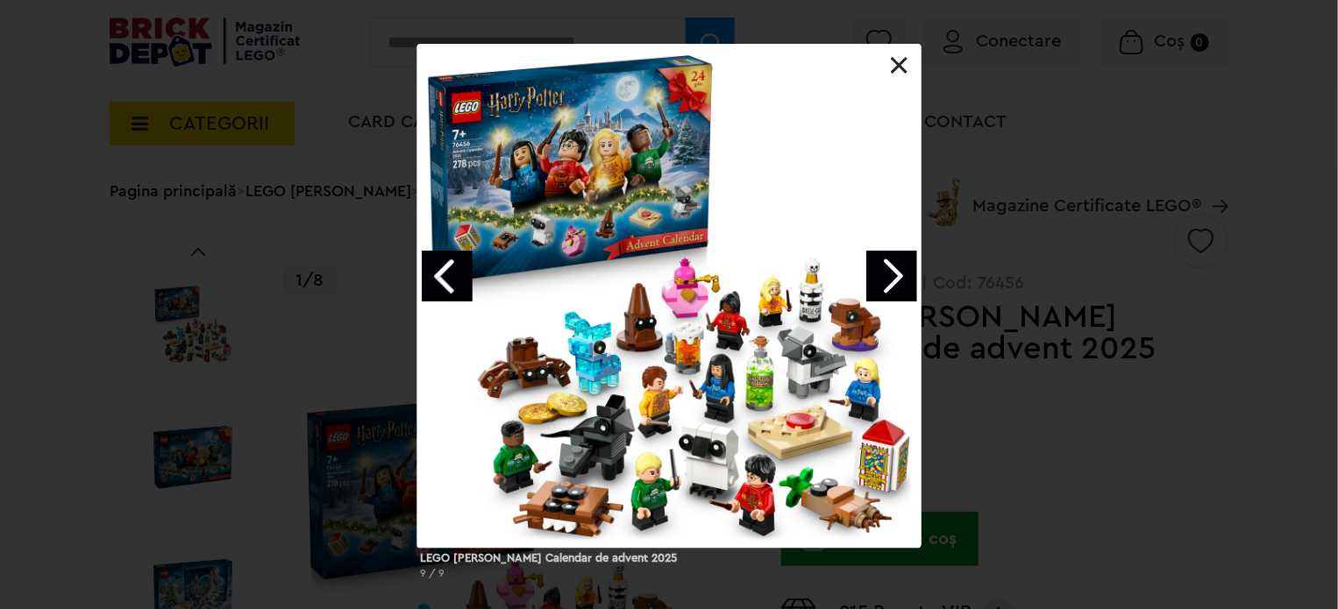
click at [0, 287] on div "LEGO [PERSON_NAME] Calendar de advent 2025 9 / 9" at bounding box center [669, 319] width 1338 height 550
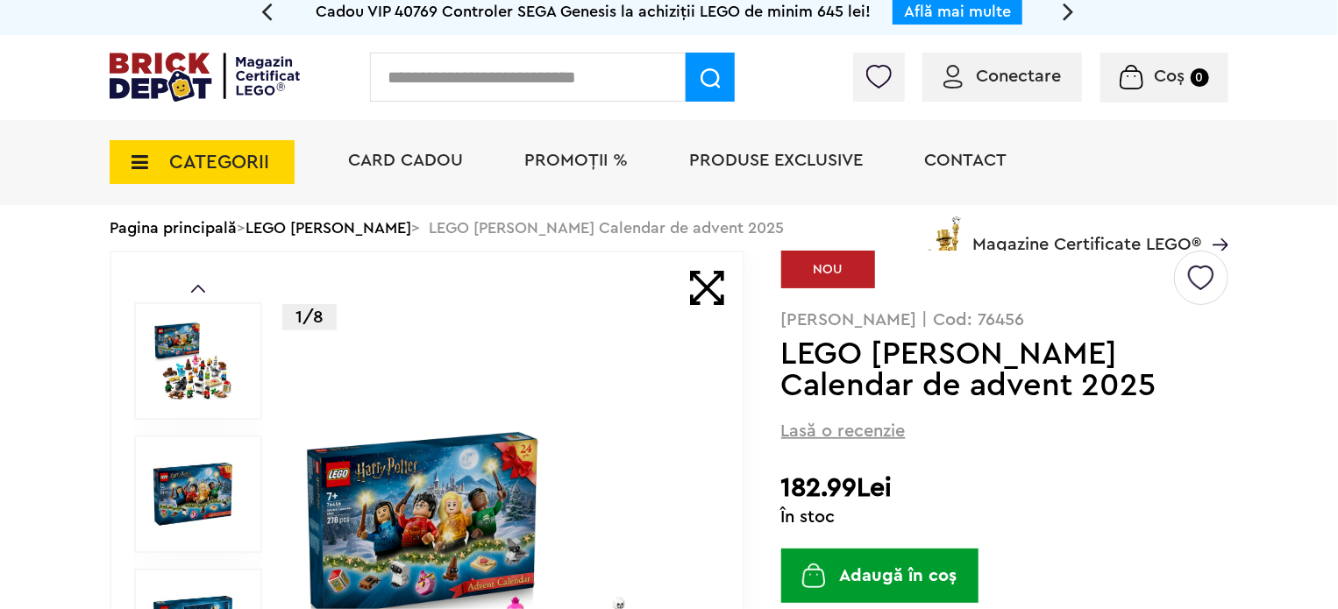
scroll to position [0, 0]
